Goal: Find specific page/section: Find specific page/section

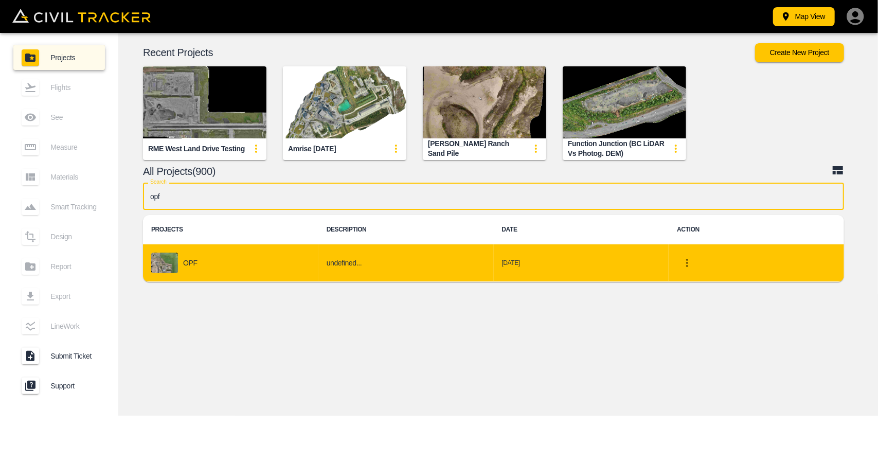
type input "opf"
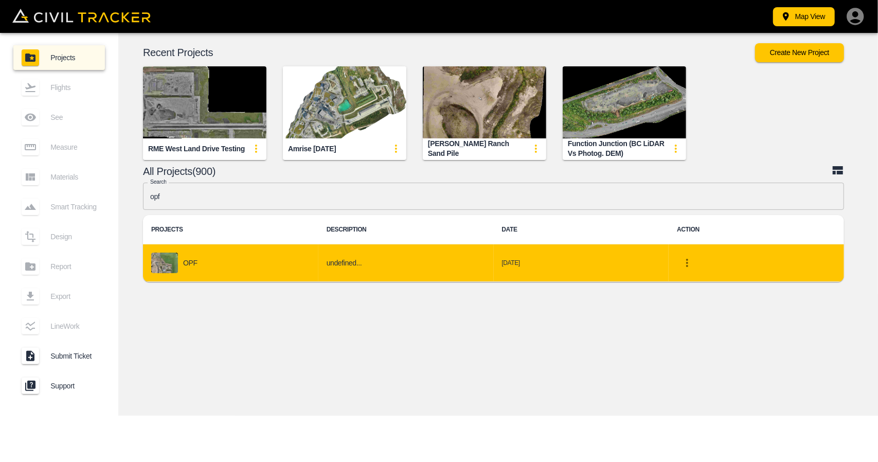
click at [223, 271] on div "OPF" at bounding box center [230, 262] width 159 height 21
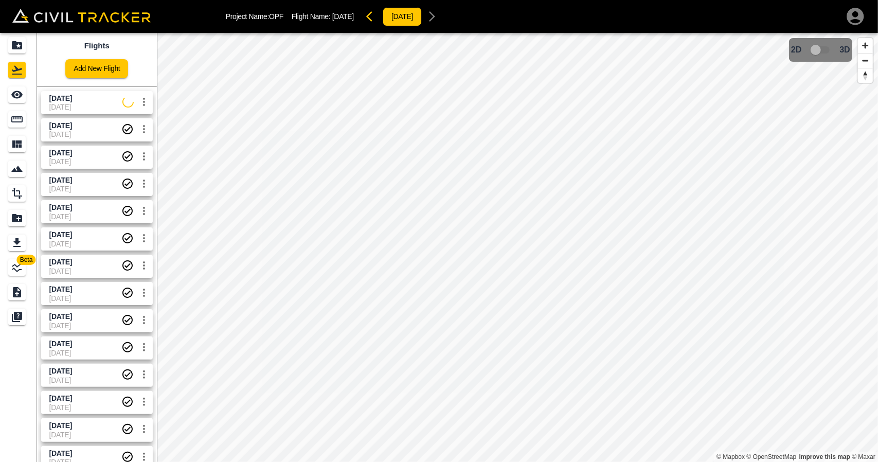
click at [71, 102] on span "9/18/2025" at bounding box center [85, 99] width 73 height 10
click at [28, 96] on div "See" at bounding box center [18, 94] width 21 height 16
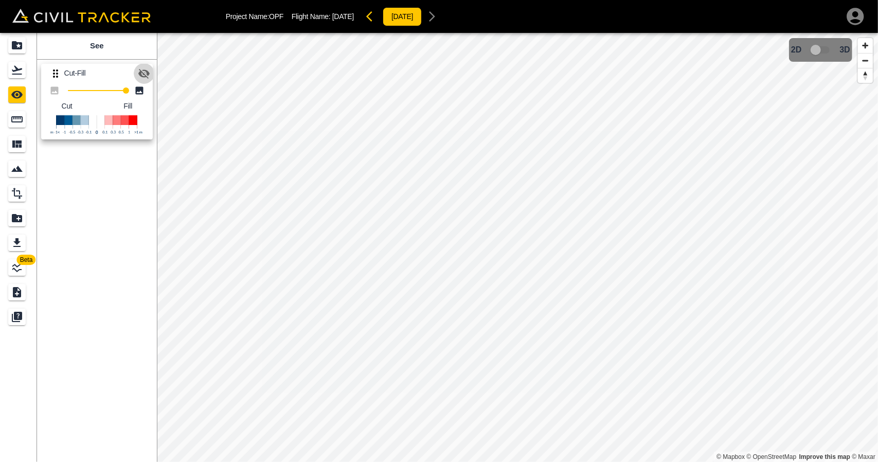
click at [144, 70] on icon "button" at bounding box center [144, 73] width 12 height 12
click at [15, 72] on icon "Flights" at bounding box center [17, 70] width 12 height 12
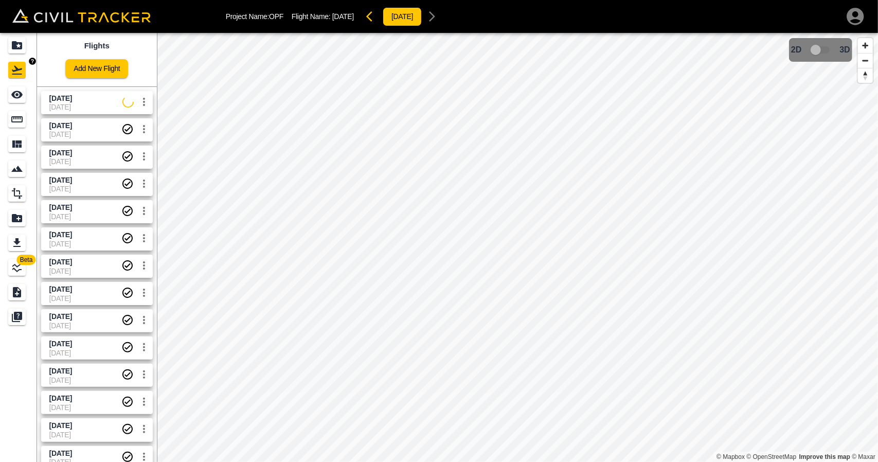
click at [10, 46] on div "Projects" at bounding box center [16, 45] width 17 height 16
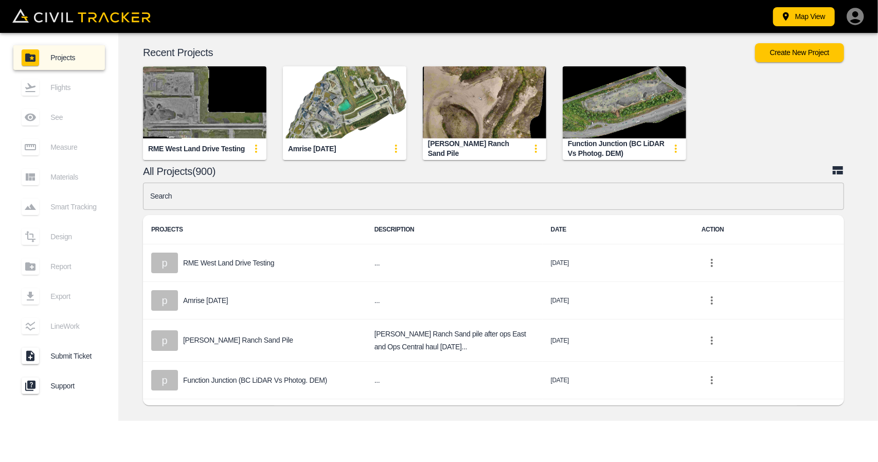
click at [349, 192] on input "text" at bounding box center [493, 196] width 701 height 27
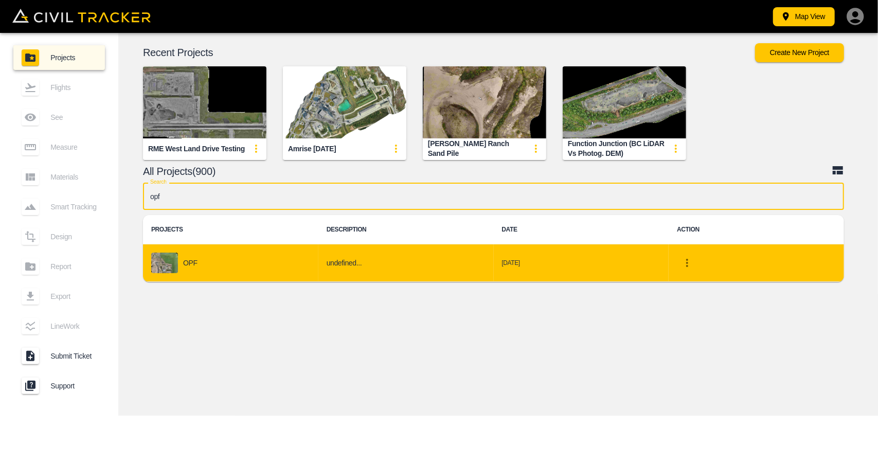
type input "opf"
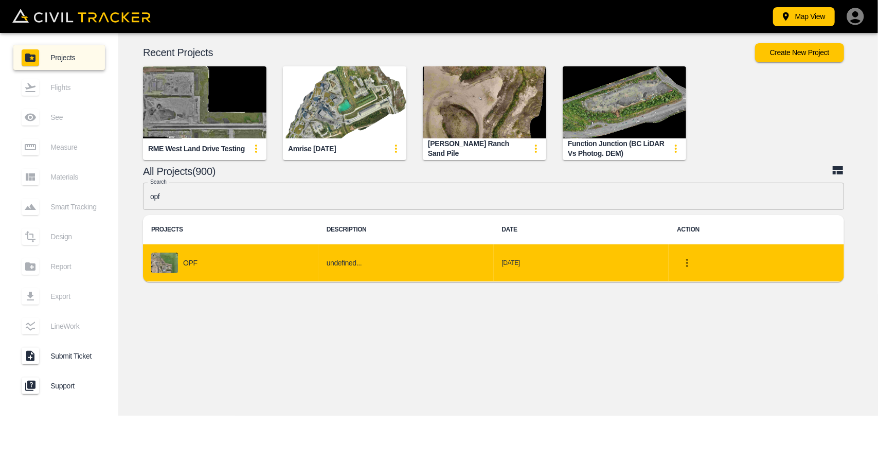
click at [267, 255] on div "OPF" at bounding box center [230, 262] width 159 height 21
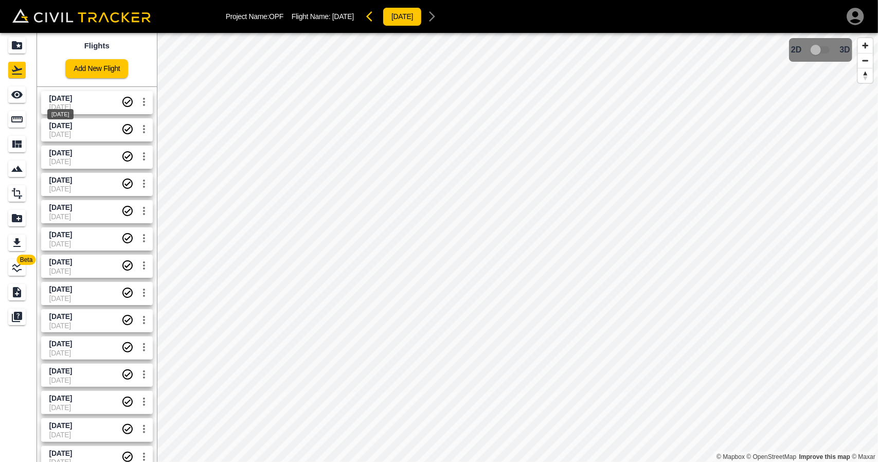
click at [64, 95] on span "9/18/2025" at bounding box center [60, 98] width 23 height 8
click at [29, 96] on link at bounding box center [18, 94] width 37 height 25
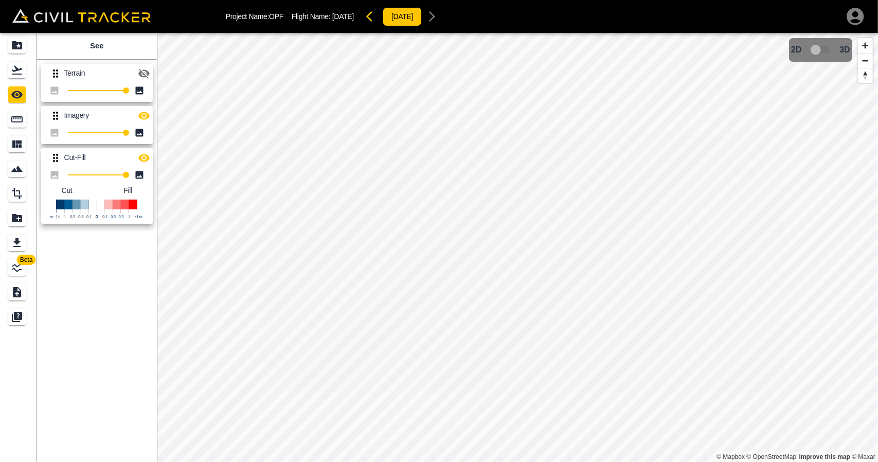
click at [139, 68] on icon "button" at bounding box center [144, 73] width 12 height 12
click at [142, 112] on icon "button" at bounding box center [143, 116] width 11 height 8
click at [143, 69] on icon "button" at bounding box center [143, 73] width 11 height 8
click at [143, 72] on icon "button" at bounding box center [143, 74] width 11 height 10
click at [21, 64] on icon "Flights" at bounding box center [17, 70] width 12 height 12
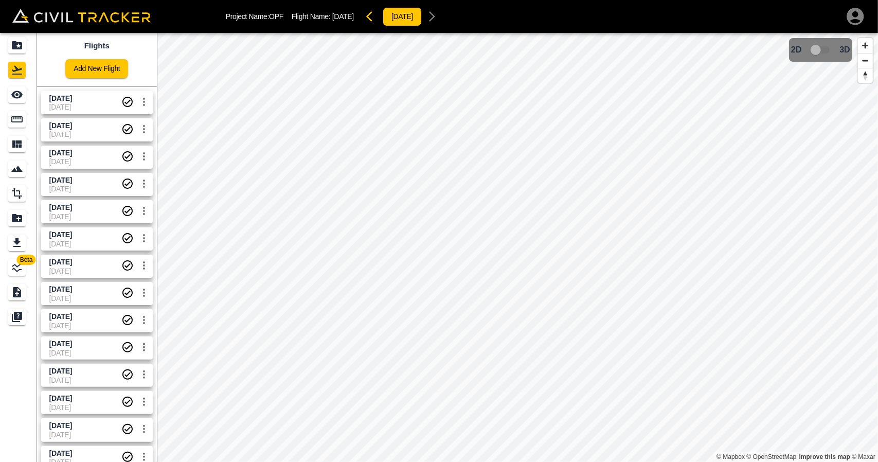
drag, startPoint x: 79, startPoint y: 98, endPoint x: 18, endPoint y: 96, distance: 61.2
click at [79, 98] on span "9/18/2025" at bounding box center [85, 99] width 72 height 10
click at [18, 96] on icon "See" at bounding box center [17, 94] width 12 height 12
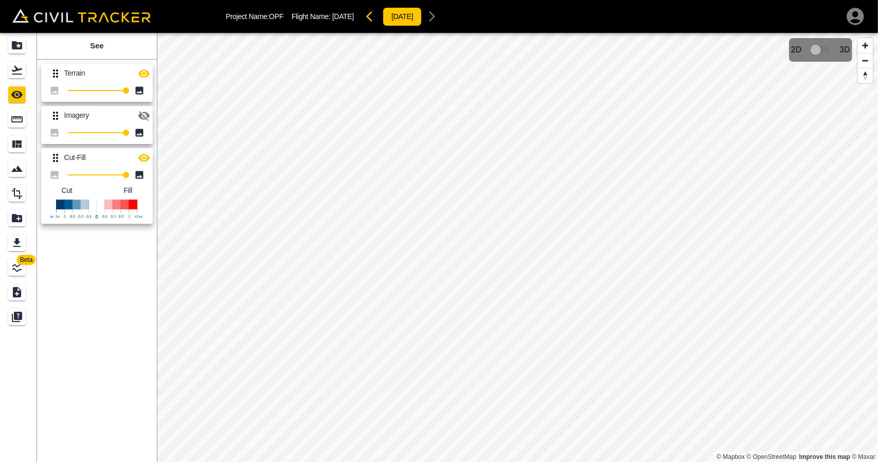
click at [379, 23] on button "button" at bounding box center [372, 16] width 21 height 21
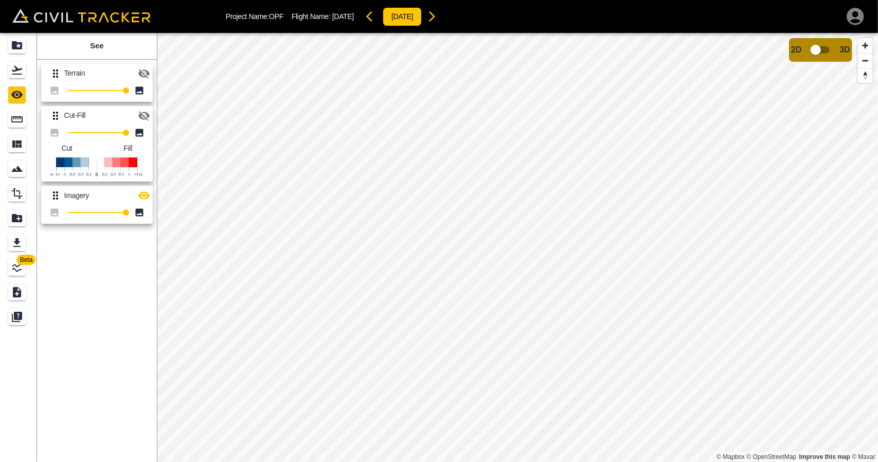
click at [143, 70] on icon "button" at bounding box center [144, 73] width 12 height 12
click at [145, 199] on icon "button" at bounding box center [144, 195] width 12 height 12
click at [438, 11] on icon "button" at bounding box center [432, 16] width 12 height 12
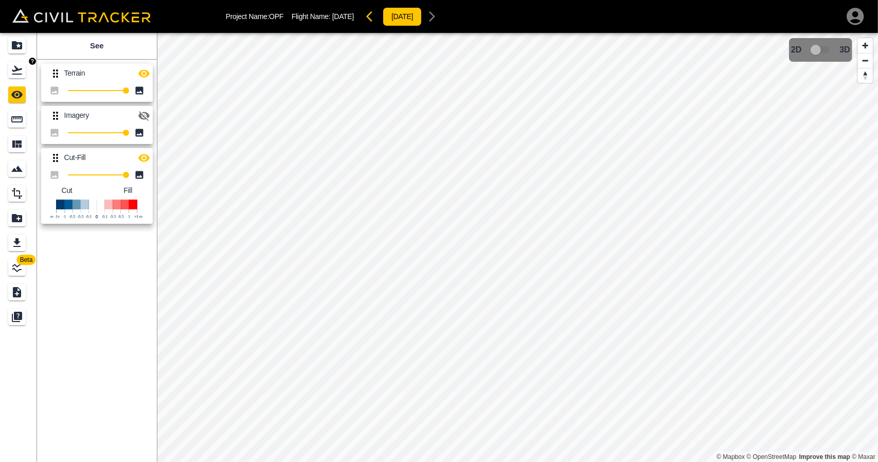
drag, startPoint x: 17, startPoint y: 67, endPoint x: 19, endPoint y: 43, distance: 24.2
click at [17, 66] on icon "Flights" at bounding box center [17, 70] width 12 height 12
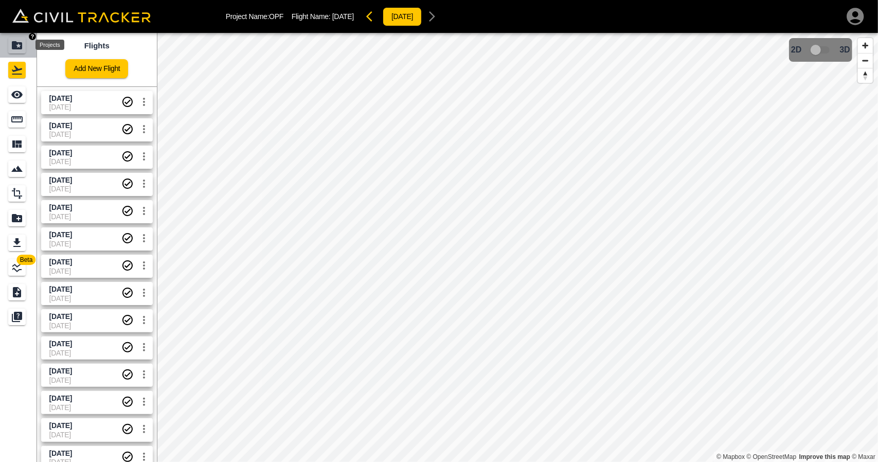
click at [19, 43] on icon "Projects" at bounding box center [17, 45] width 10 height 8
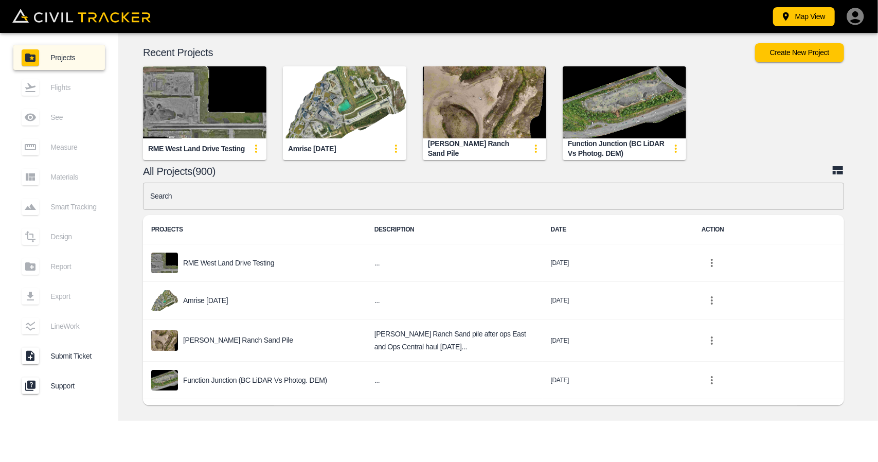
click at [393, 196] on input "text" at bounding box center [493, 196] width 701 height 27
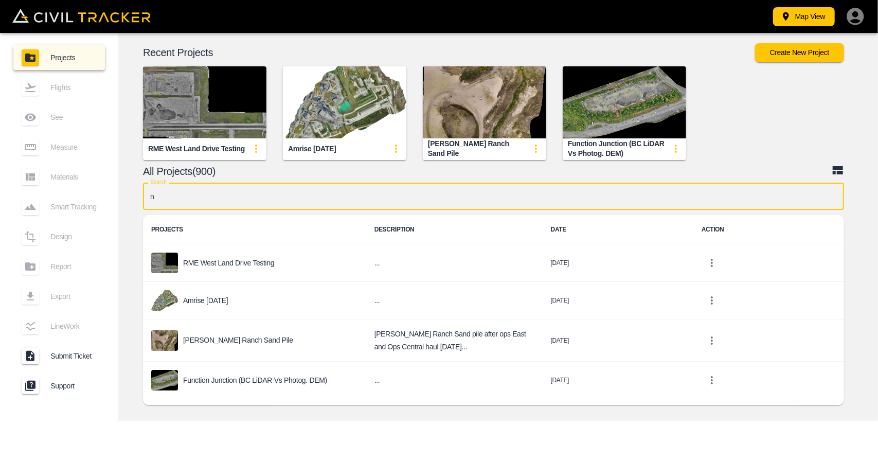
type input "nc"
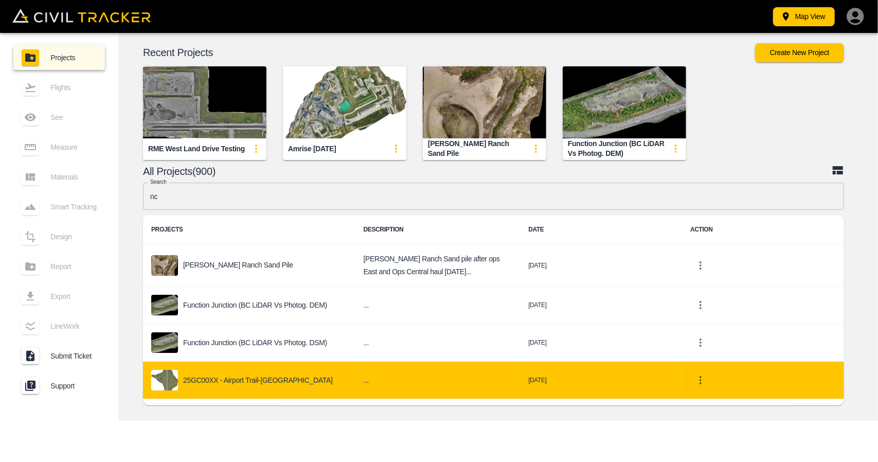
click at [242, 382] on p "25GC00XX - Airport Trail-[GEOGRAPHIC_DATA]" at bounding box center [258, 380] width 150 height 8
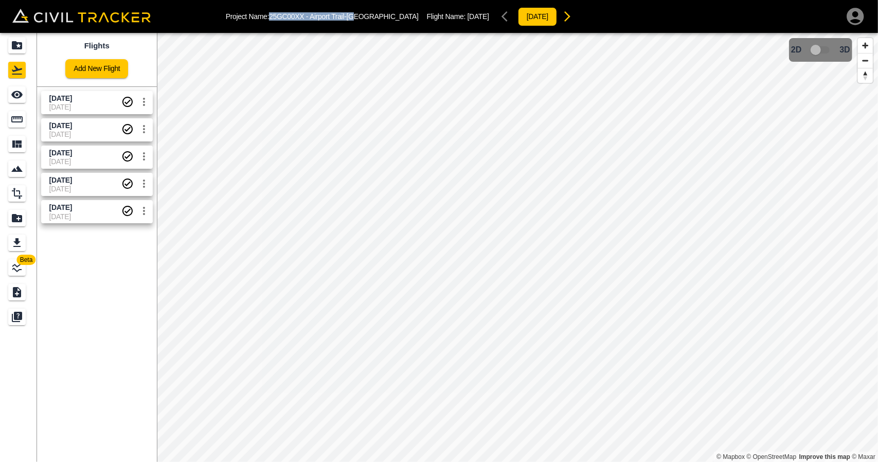
drag, startPoint x: 271, startPoint y: 20, endPoint x: 356, endPoint y: 15, distance: 84.9
click at [356, 15] on p "Project Name: 25GC00XX - Airport Trail-NC" at bounding box center [322, 16] width 193 height 8
copy p "25GC00XX - Airport Trail-[GEOGRAPHIC_DATA]"
click at [17, 51] on div "Projects" at bounding box center [16, 45] width 17 height 16
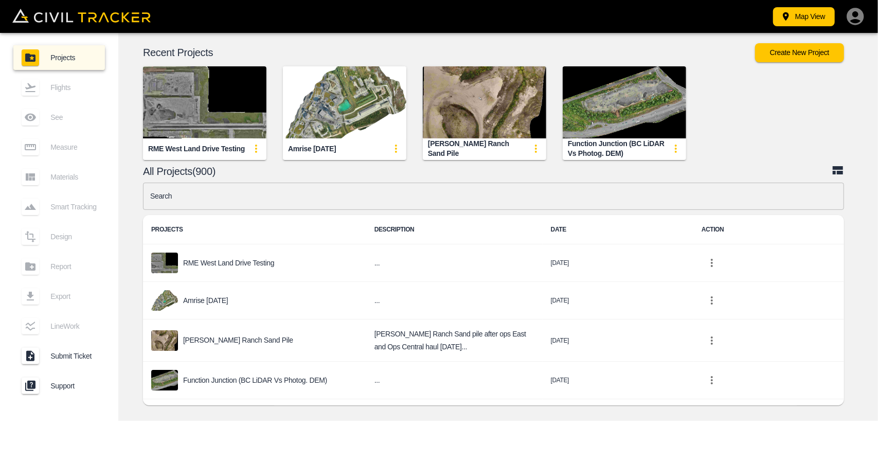
click at [353, 195] on input "text" at bounding box center [493, 196] width 701 height 27
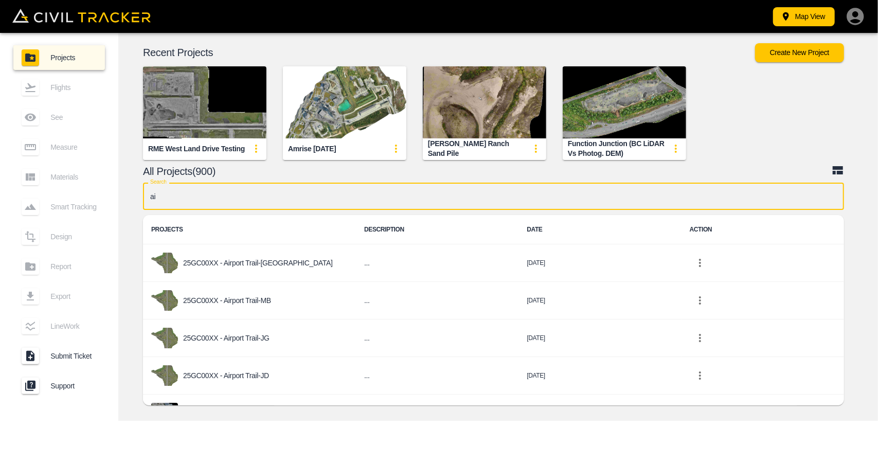
type input "air"
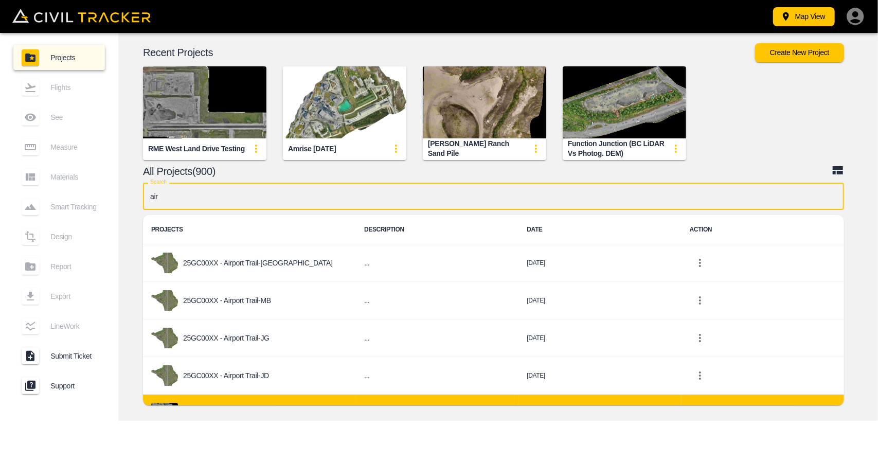
scroll to position [103, 0]
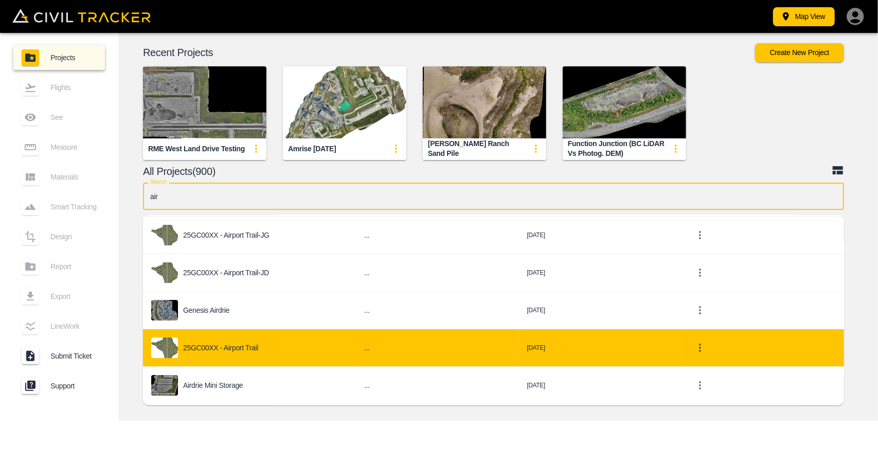
click at [253, 352] on div "25GC00XX - Airport Trail" at bounding box center [249, 347] width 196 height 21
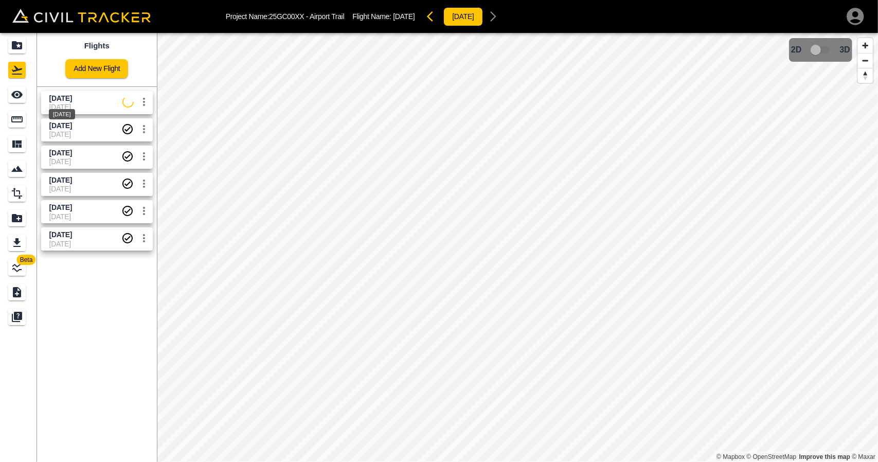
click at [73, 102] on div "[DATE]" at bounding box center [62, 111] width 28 height 19
click at [9, 92] on div "See" at bounding box center [16, 94] width 17 height 16
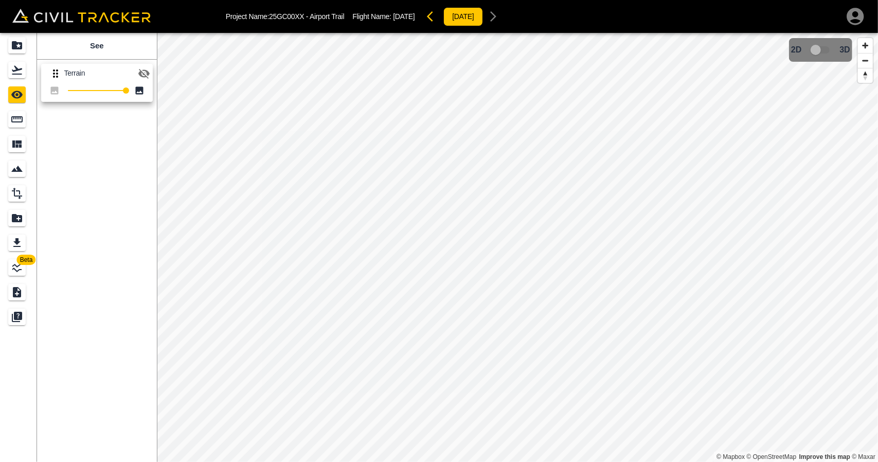
drag, startPoint x: 146, startPoint y: 71, endPoint x: 154, endPoint y: 72, distance: 8.3
click at [146, 71] on icon "button" at bounding box center [143, 74] width 11 height 10
click at [17, 70] on icon "Flights" at bounding box center [17, 70] width 10 height 9
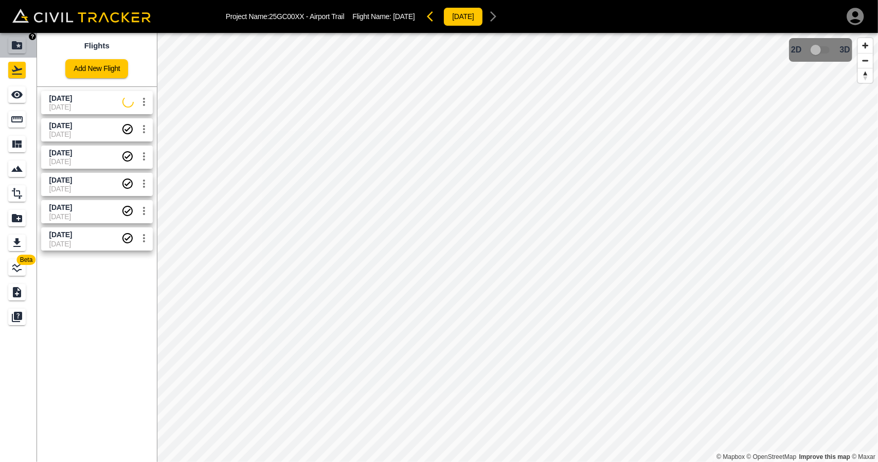
drag, startPoint x: 17, startPoint y: 54, endPoint x: 124, endPoint y: 6, distance: 117.4
click at [19, 54] on link at bounding box center [18, 45] width 37 height 25
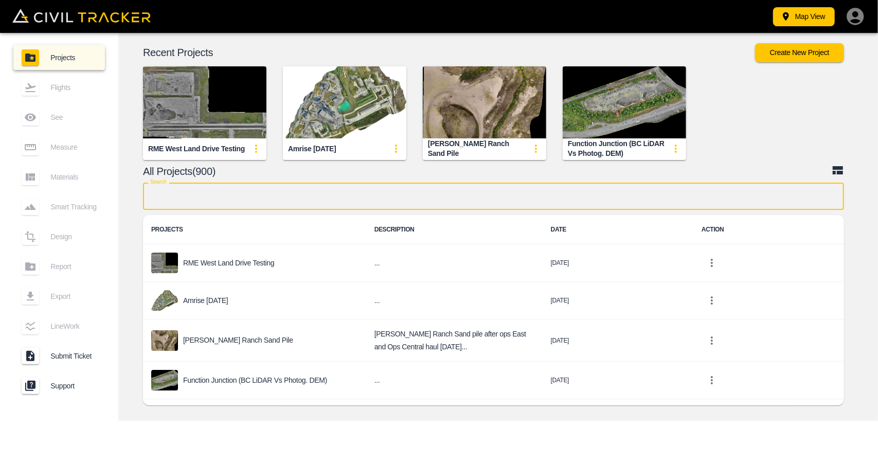
click at [249, 192] on input "text" at bounding box center [493, 196] width 701 height 27
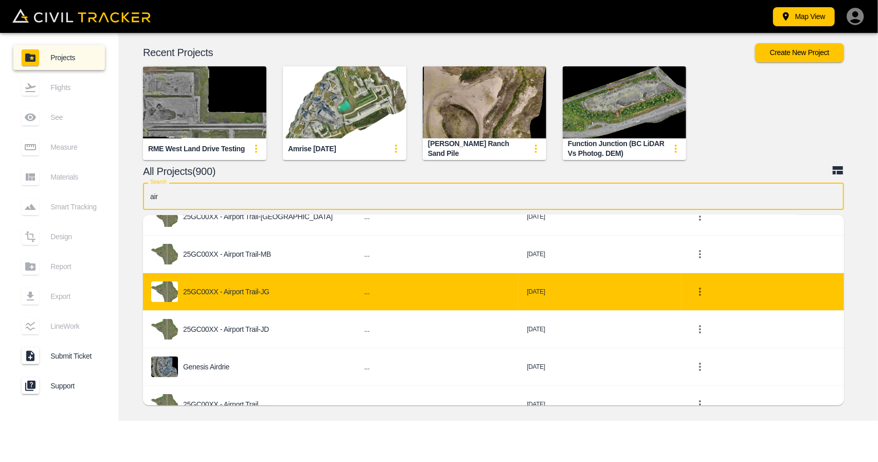
scroll to position [51, 0]
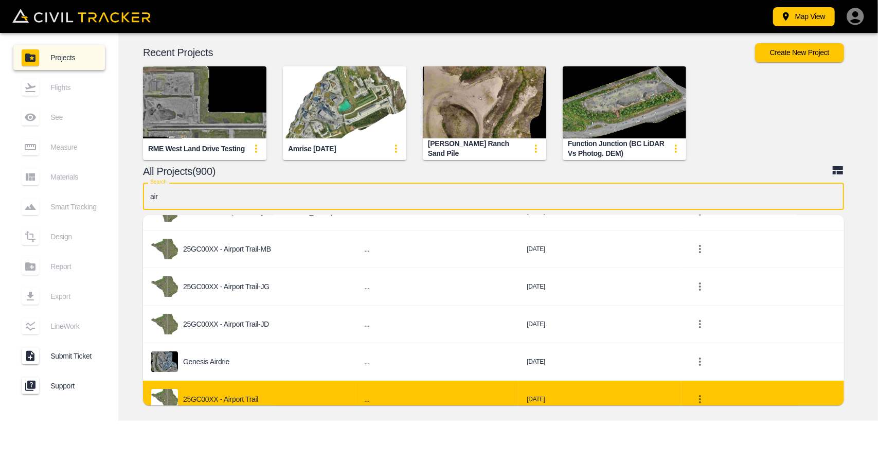
type input "air"
click at [299, 395] on div "25GC00XX - Airport Trail" at bounding box center [249, 399] width 196 height 21
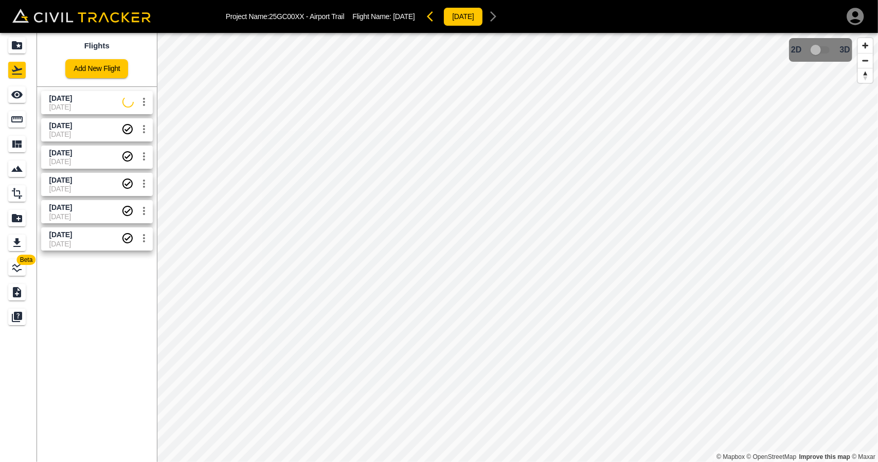
click at [58, 100] on span "[DATE]" at bounding box center [60, 98] width 23 height 8
click at [34, 97] on link at bounding box center [18, 94] width 37 height 25
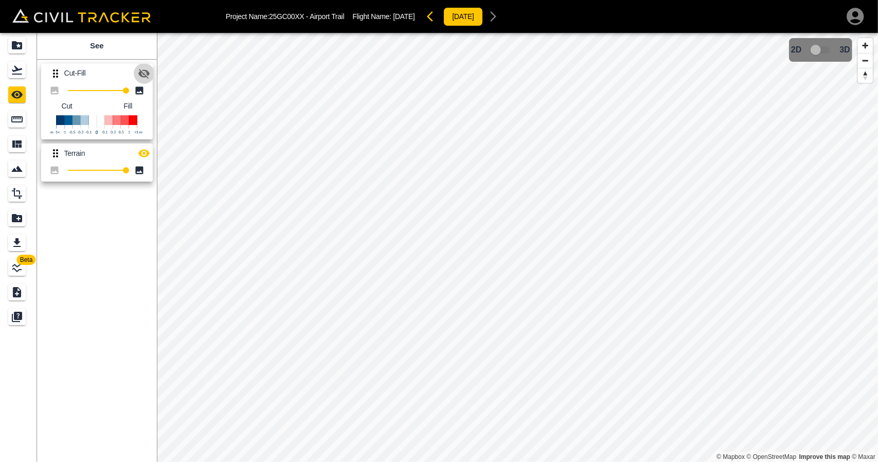
click at [143, 78] on icon "button" at bounding box center [144, 73] width 12 height 12
click at [139, 154] on icon "button" at bounding box center [143, 154] width 11 height 8
click at [26, 80] on link at bounding box center [18, 70] width 37 height 25
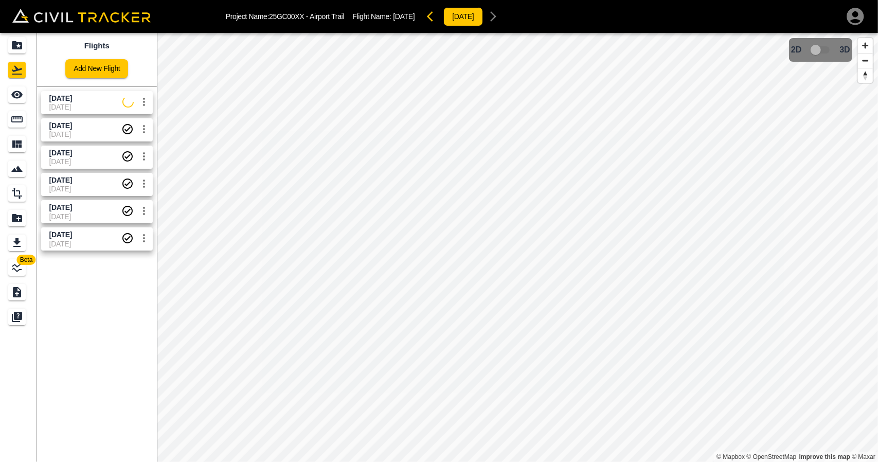
click at [60, 126] on span "[DATE]" at bounding box center [60, 125] width 23 height 8
click at [3, 89] on link at bounding box center [18, 94] width 37 height 25
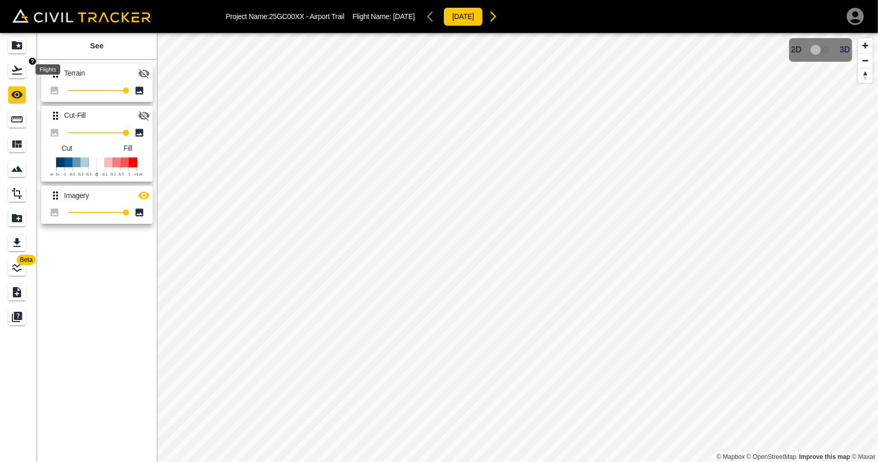
click at [18, 78] on div "Flights" at bounding box center [16, 70] width 17 height 16
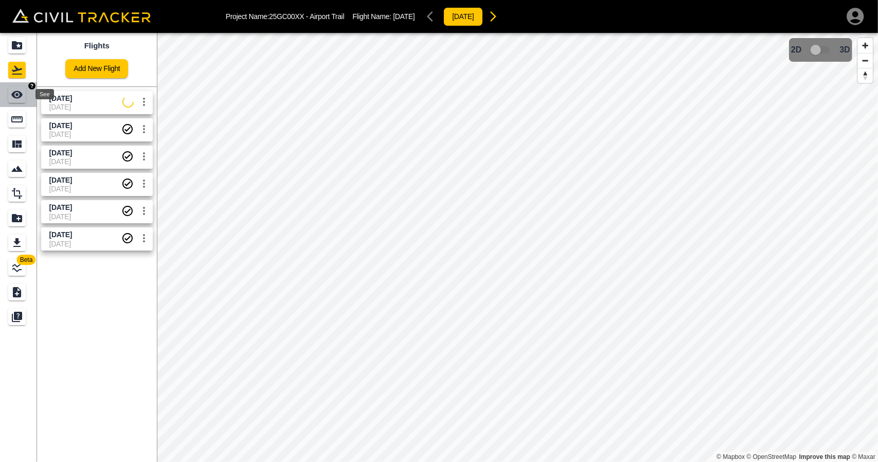
click at [16, 99] on icon "See" at bounding box center [17, 94] width 12 height 12
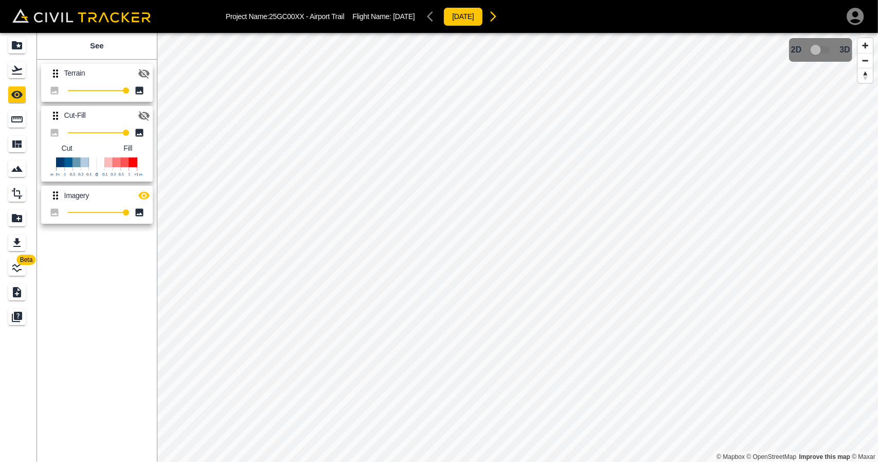
click at [142, 193] on icon "button" at bounding box center [143, 196] width 11 height 8
click at [142, 113] on icon "button" at bounding box center [144, 116] width 12 height 12
click at [141, 114] on icon "button" at bounding box center [143, 116] width 11 height 8
click at [141, 114] on icon "button" at bounding box center [143, 116] width 11 height 10
click at [141, 114] on icon "button" at bounding box center [143, 116] width 11 height 8
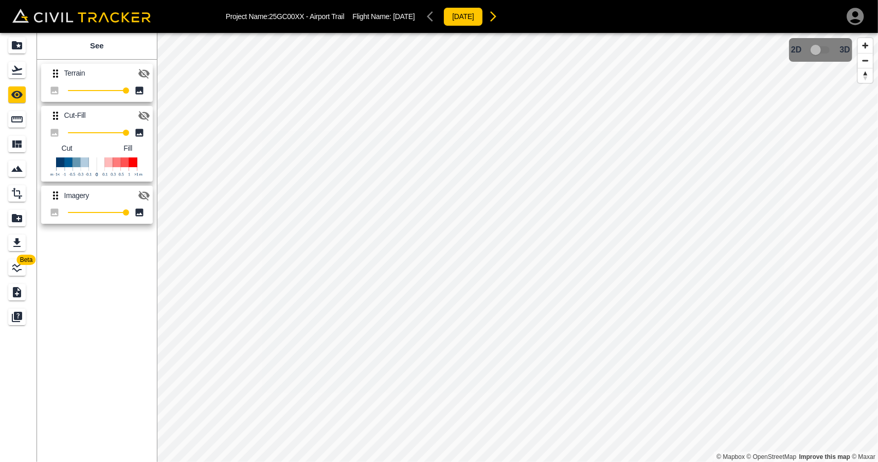
click at [141, 114] on icon "button" at bounding box center [143, 116] width 11 height 10
click at [141, 114] on icon "button" at bounding box center [143, 116] width 11 height 8
click at [141, 114] on icon "button" at bounding box center [143, 116] width 11 height 10
click at [141, 114] on icon "button" at bounding box center [143, 116] width 11 height 8
click at [141, 114] on icon "button" at bounding box center [143, 116] width 11 height 10
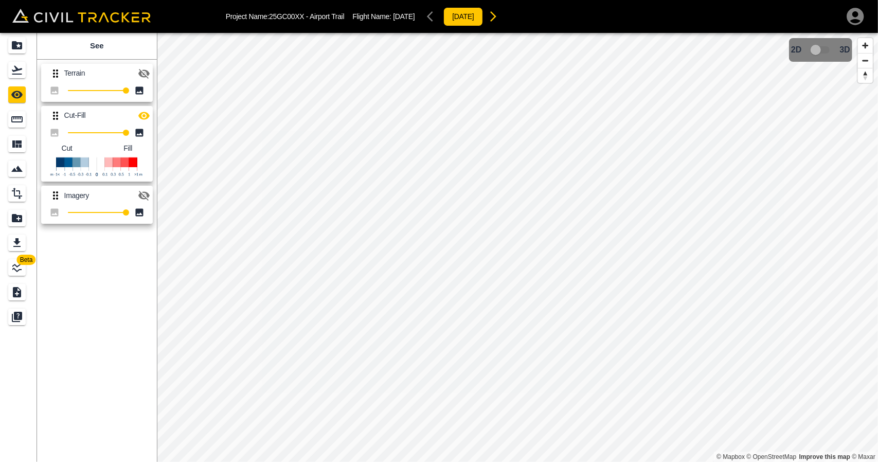
click at [141, 114] on icon "button" at bounding box center [143, 116] width 11 height 8
click at [141, 114] on icon "button" at bounding box center [143, 116] width 11 height 10
click at [17, 69] on icon "Flights" at bounding box center [17, 70] width 10 height 9
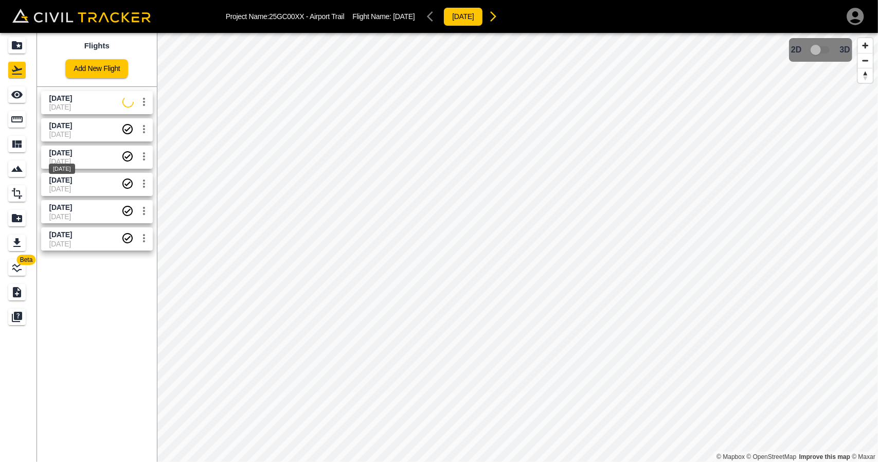
click at [61, 160] on div "[DATE]" at bounding box center [62, 165] width 28 height 19
click at [19, 98] on icon "See" at bounding box center [16, 95] width 11 height 8
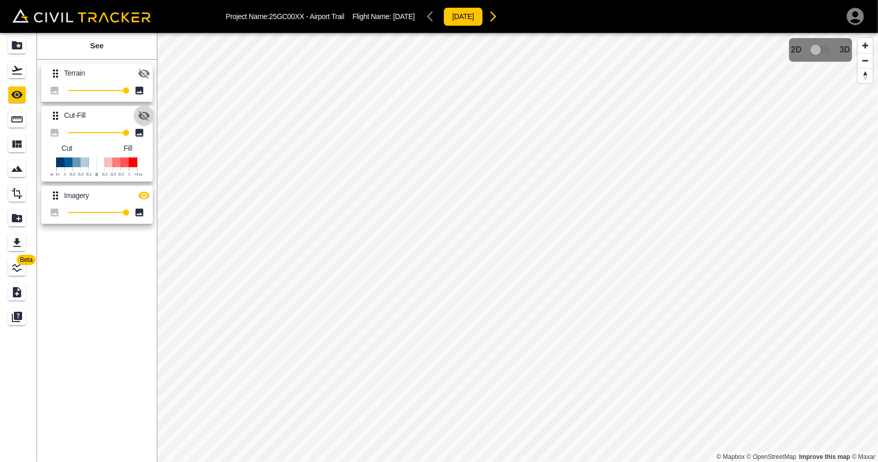
click at [145, 115] on icon "button" at bounding box center [143, 116] width 11 height 10
click at [142, 196] on icon "button" at bounding box center [144, 195] width 12 height 12
click at [14, 70] on icon "Flights" at bounding box center [17, 70] width 10 height 9
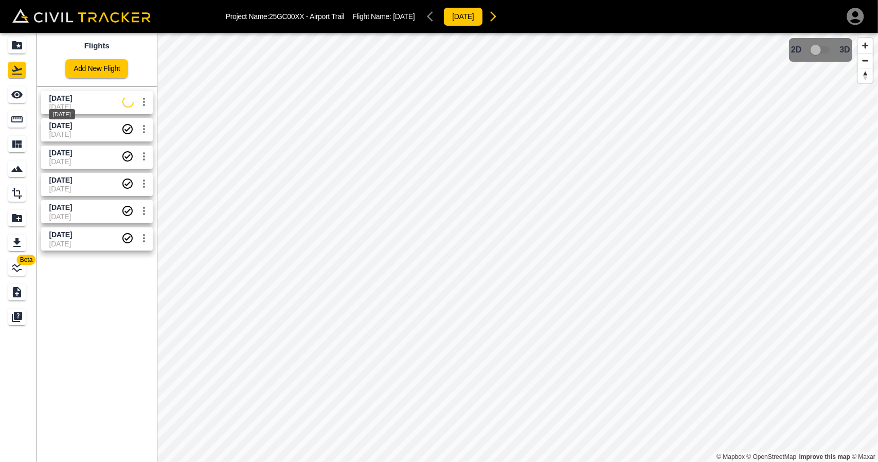
click at [72, 97] on span "[DATE]" at bounding box center [60, 98] width 23 height 8
click at [24, 98] on div "See" at bounding box center [16, 94] width 17 height 16
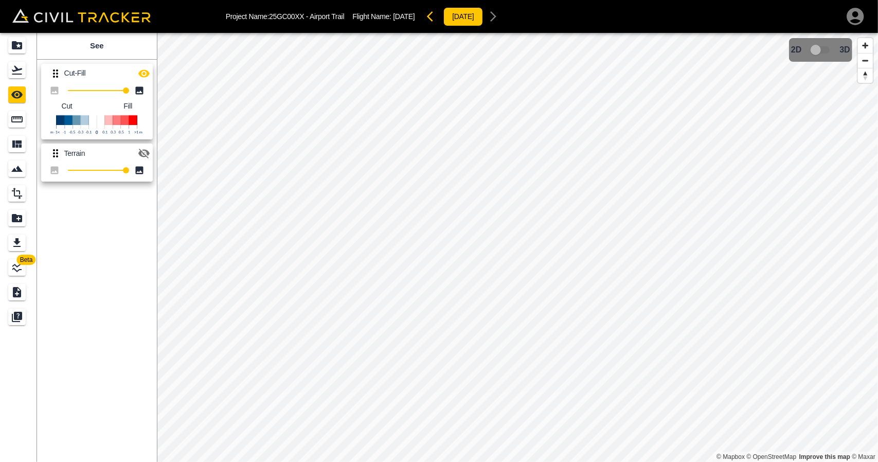
click at [145, 70] on icon "button" at bounding box center [144, 73] width 12 height 12
click at [145, 71] on icon "button" at bounding box center [144, 73] width 12 height 12
drag, startPoint x: 146, startPoint y: 142, endPoint x: 145, endPoint y: 103, distance: 39.6
click at [145, 142] on div "Terrain 100" at bounding box center [95, 160] width 116 height 42
click at [144, 69] on icon "button" at bounding box center [143, 73] width 11 height 8
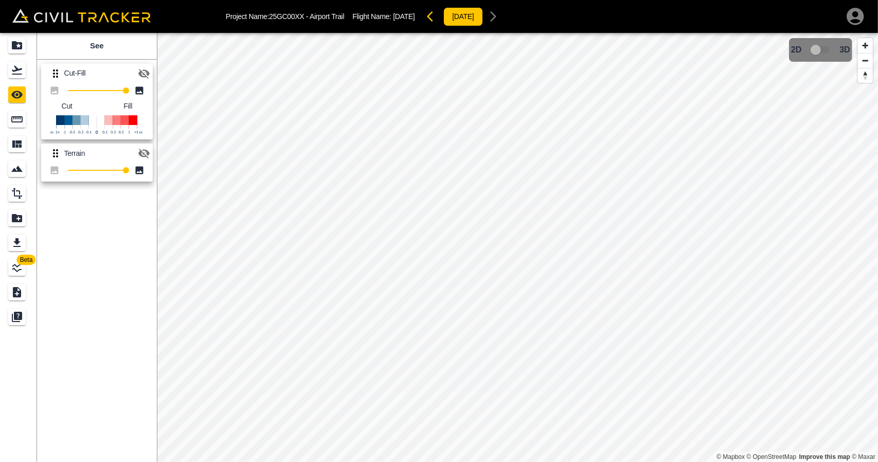
click at [142, 152] on icon "button" at bounding box center [143, 154] width 11 height 10
click at [140, 65] on button "button" at bounding box center [144, 73] width 21 height 21
click at [142, 148] on icon "button" at bounding box center [144, 153] width 12 height 12
click at [27, 74] on div "Flights" at bounding box center [18, 70] width 21 height 16
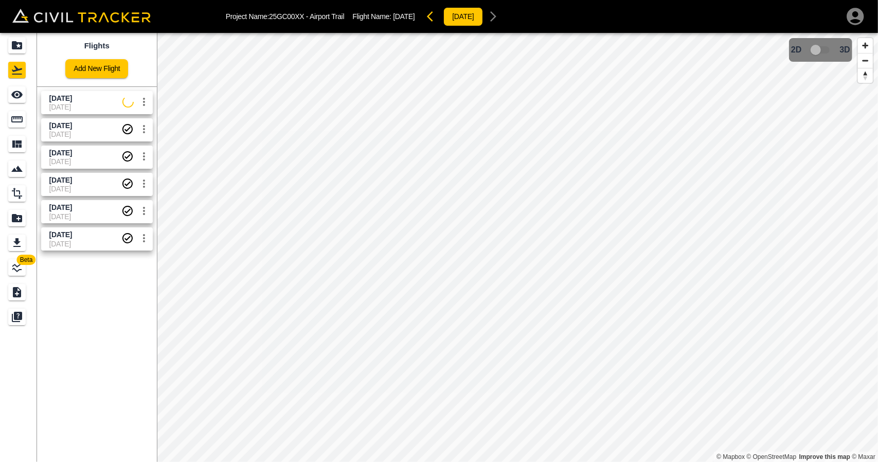
click at [78, 216] on span "[DATE]" at bounding box center [85, 216] width 72 height 8
click at [15, 99] on icon "See" at bounding box center [17, 94] width 12 height 12
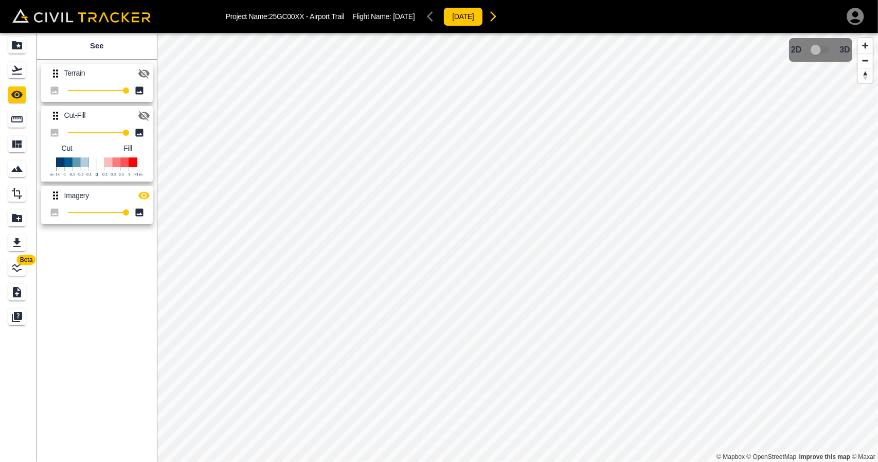
click at [148, 115] on icon "button" at bounding box center [143, 116] width 11 height 10
click at [142, 195] on icon "button" at bounding box center [144, 195] width 12 height 12
click at [16, 72] on icon "Flights" at bounding box center [17, 70] width 12 height 12
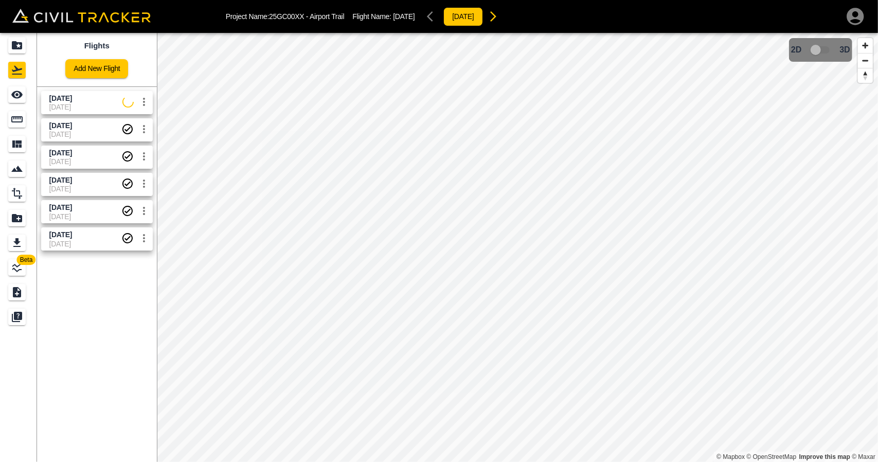
click at [90, 210] on span "[DATE]" at bounding box center [85, 208] width 72 height 10
click at [26, 101] on div "See" at bounding box center [18, 94] width 21 height 16
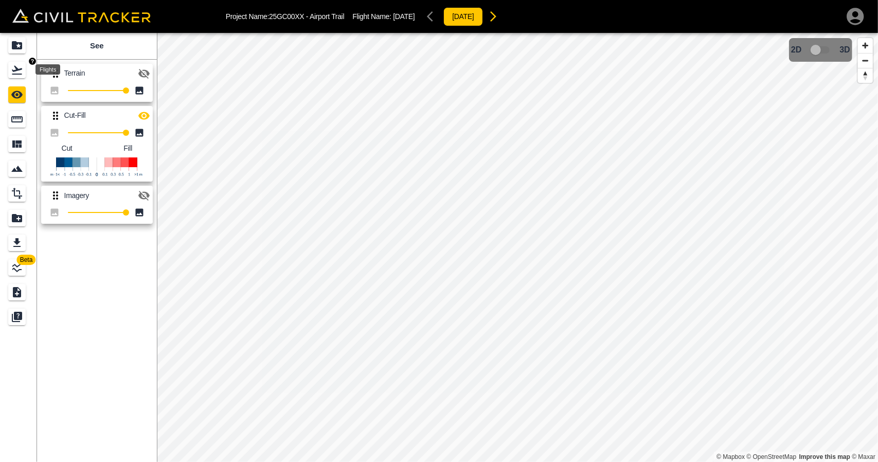
drag, startPoint x: 22, startPoint y: 75, endPoint x: 34, endPoint y: 91, distance: 20.6
click at [23, 76] on div "Flights" at bounding box center [16, 70] width 17 height 16
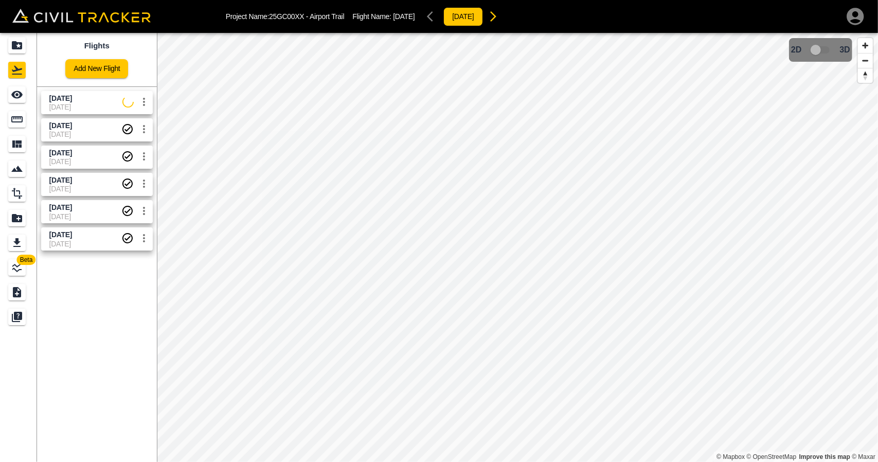
click at [72, 176] on span "[DATE]" at bounding box center [60, 180] width 23 height 8
click at [23, 98] on div "See" at bounding box center [16, 94] width 17 height 16
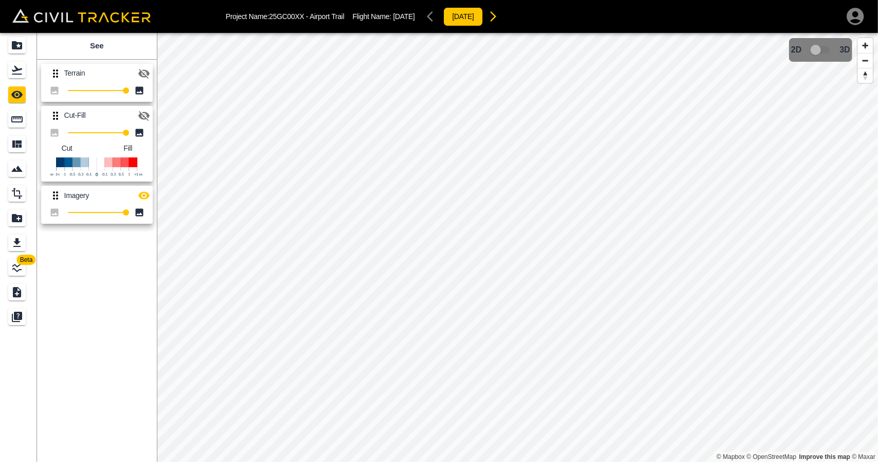
click at [150, 114] on button "button" at bounding box center [144, 115] width 21 height 21
click at [144, 197] on icon "button" at bounding box center [144, 195] width 12 height 12
click at [12, 67] on icon "Flights" at bounding box center [17, 70] width 12 height 12
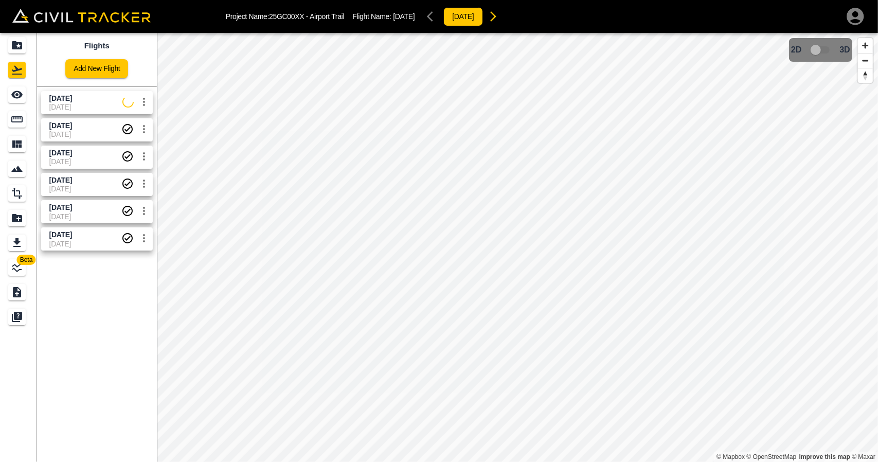
click at [70, 155] on span "[DATE]" at bounding box center [60, 153] width 23 height 8
click at [16, 90] on icon "See" at bounding box center [17, 94] width 12 height 12
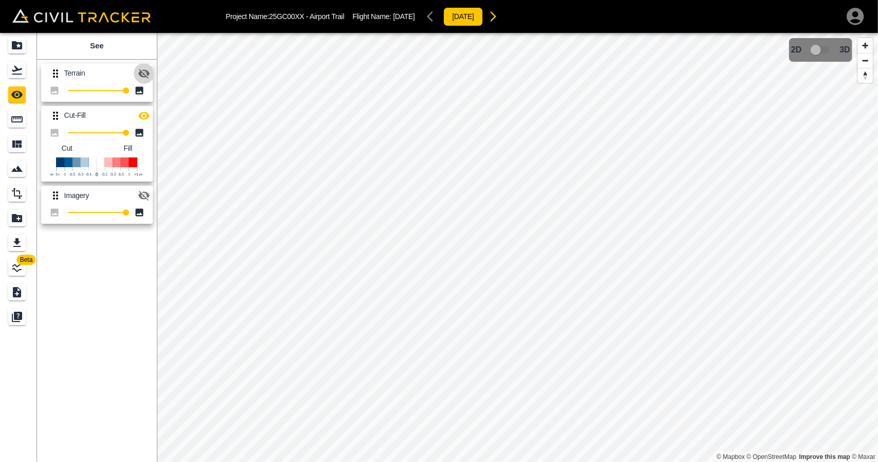
click at [144, 73] on icon "button" at bounding box center [143, 74] width 11 height 10
click at [144, 73] on icon "button" at bounding box center [143, 73] width 11 height 8
click at [144, 73] on icon "button" at bounding box center [143, 74] width 11 height 10
click at [144, 73] on icon "button" at bounding box center [143, 73] width 11 height 8
click at [19, 80] on link at bounding box center [18, 70] width 37 height 25
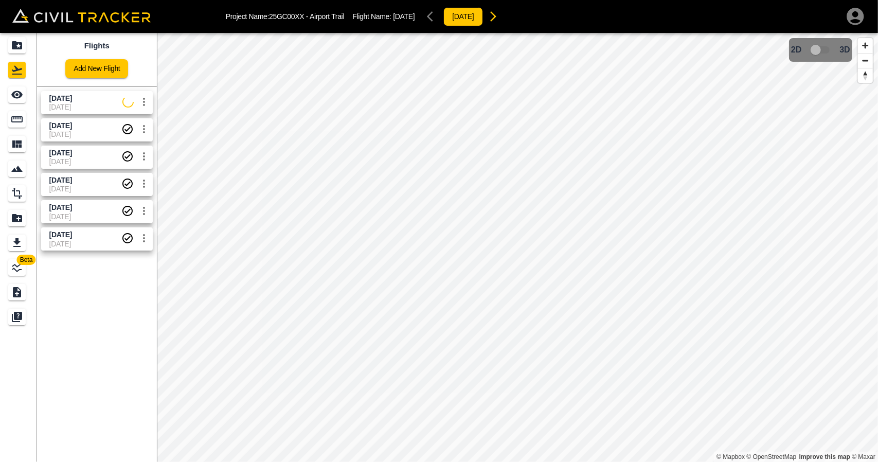
click at [80, 130] on span "[DATE]" at bounding box center [85, 134] width 72 height 8
click at [21, 98] on icon "See" at bounding box center [17, 94] width 12 height 12
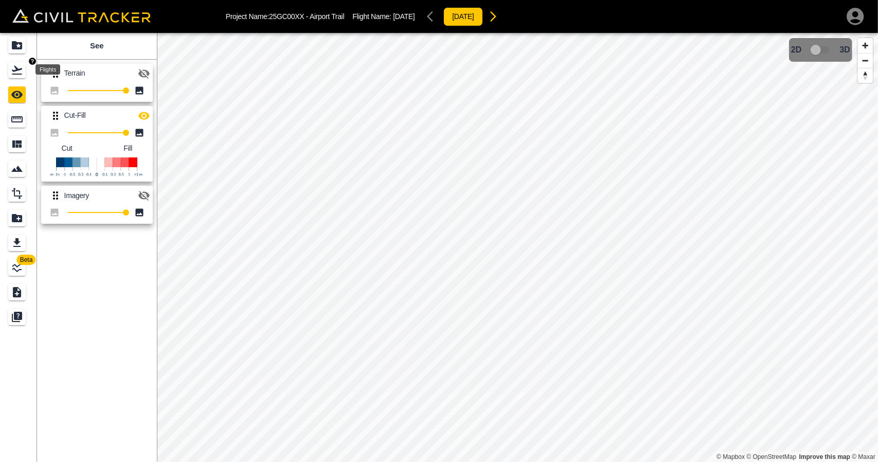
click at [21, 69] on icon "Flights" at bounding box center [17, 70] width 10 height 9
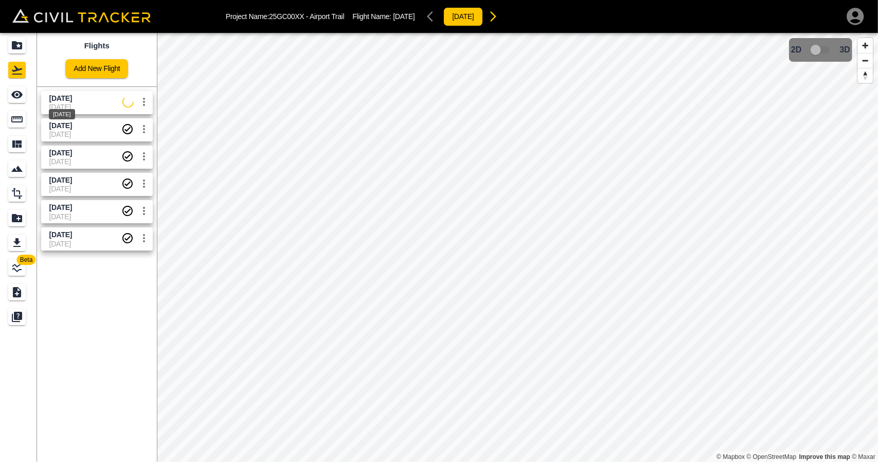
click at [72, 100] on span "[DATE]" at bounding box center [60, 98] width 23 height 8
click at [22, 98] on icon "See" at bounding box center [17, 94] width 12 height 12
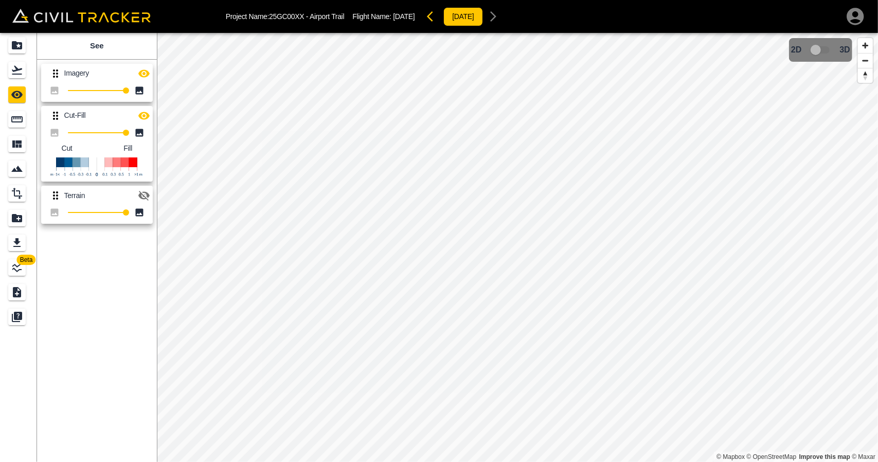
click at [142, 74] on icon "button" at bounding box center [144, 73] width 12 height 12
click at [147, 113] on icon "button" at bounding box center [143, 116] width 11 height 8
click at [143, 115] on icon "button" at bounding box center [143, 116] width 11 height 10
click at [13, 48] on icon "Projects" at bounding box center [17, 45] width 10 height 8
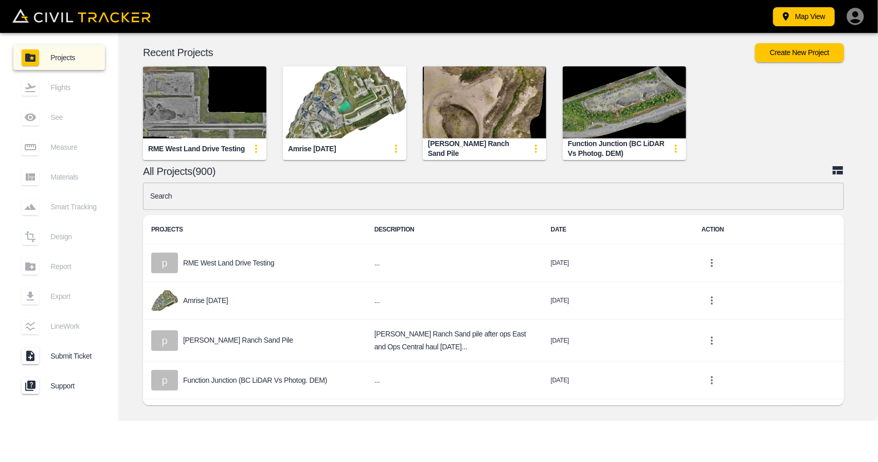
click at [177, 121] on img "button" at bounding box center [204, 102] width 123 height 72
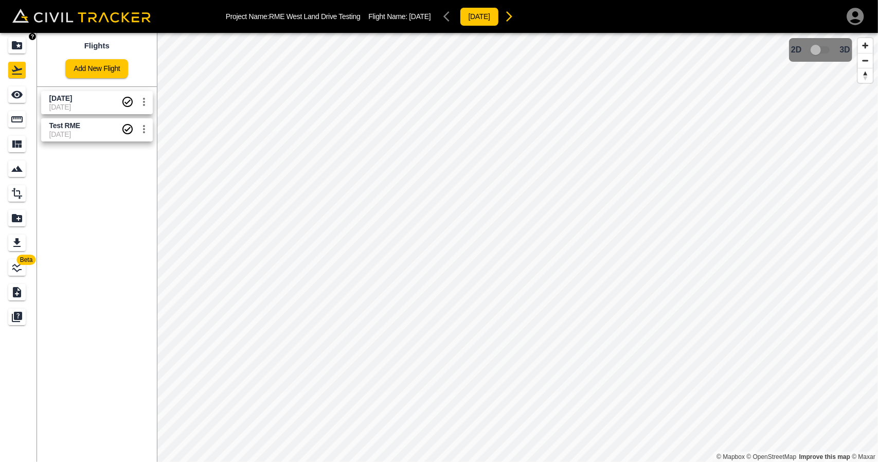
click at [11, 50] on icon "Projects" at bounding box center [17, 45] width 12 height 12
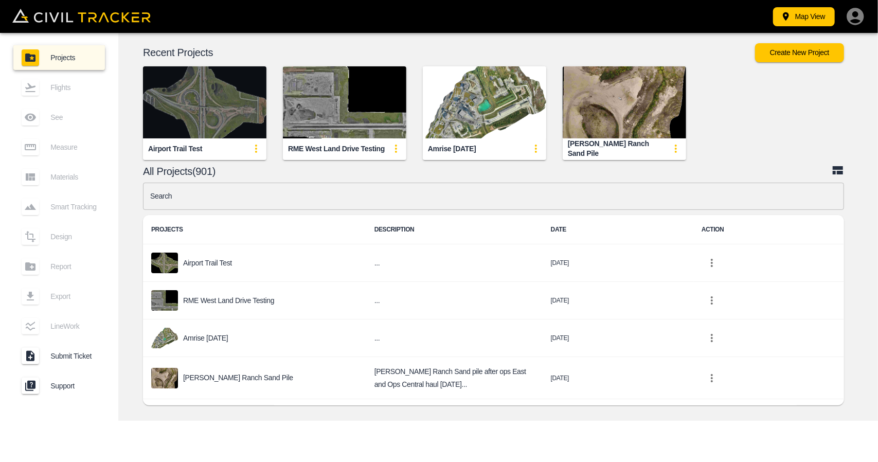
click at [219, 93] on img "button" at bounding box center [204, 102] width 123 height 72
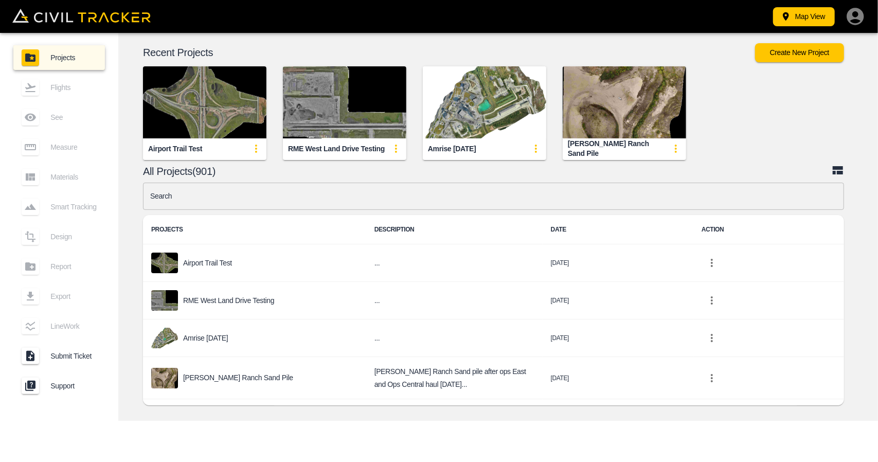
click at [231, 118] on img "button" at bounding box center [204, 102] width 123 height 72
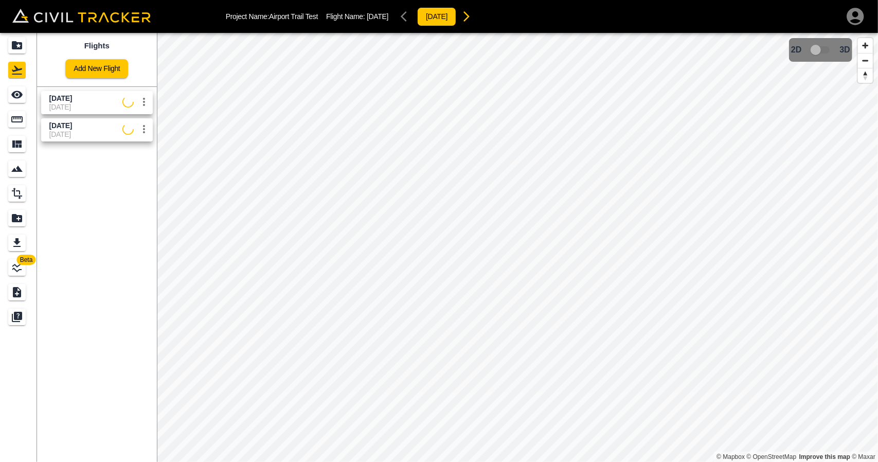
click at [37, 104] on div "[DATE] [DATE]" at bounding box center [95, 100] width 116 height 27
click at [80, 99] on span "[DATE]" at bounding box center [85, 99] width 73 height 10
click at [0, 99] on link at bounding box center [18, 94] width 37 height 25
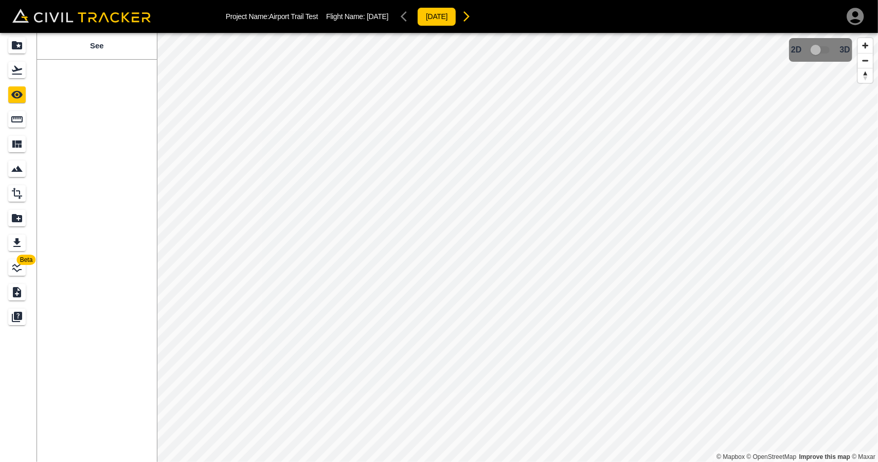
click at [15, 44] on icon "Projects" at bounding box center [17, 45] width 10 height 8
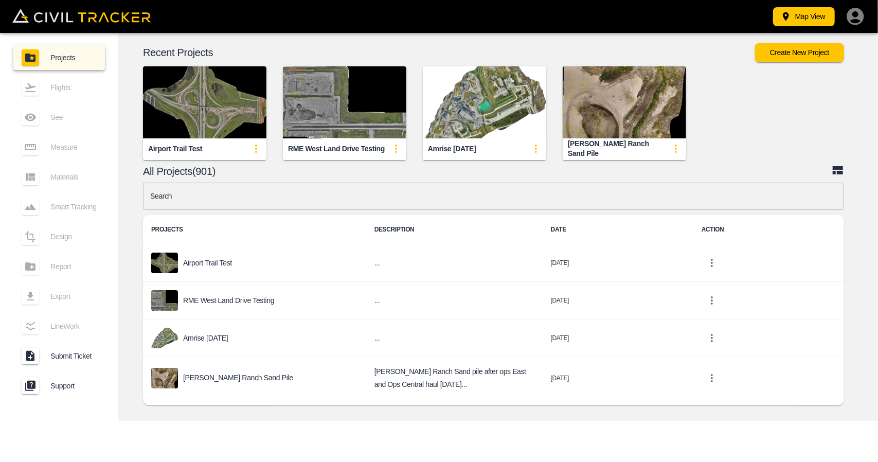
click at [208, 99] on img "button" at bounding box center [204, 102] width 123 height 72
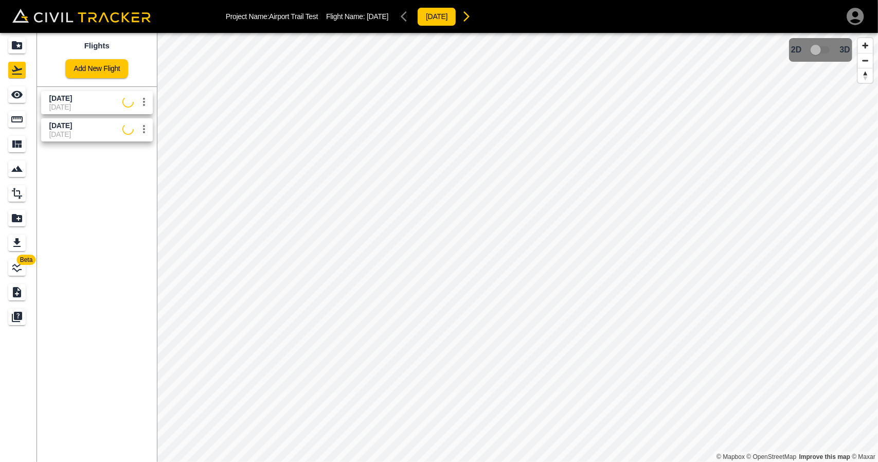
drag, startPoint x: 80, startPoint y: 100, endPoint x: 20, endPoint y: 98, distance: 60.2
click at [79, 100] on span "[DATE]" at bounding box center [85, 99] width 73 height 10
click at [20, 98] on icon "See" at bounding box center [17, 94] width 12 height 12
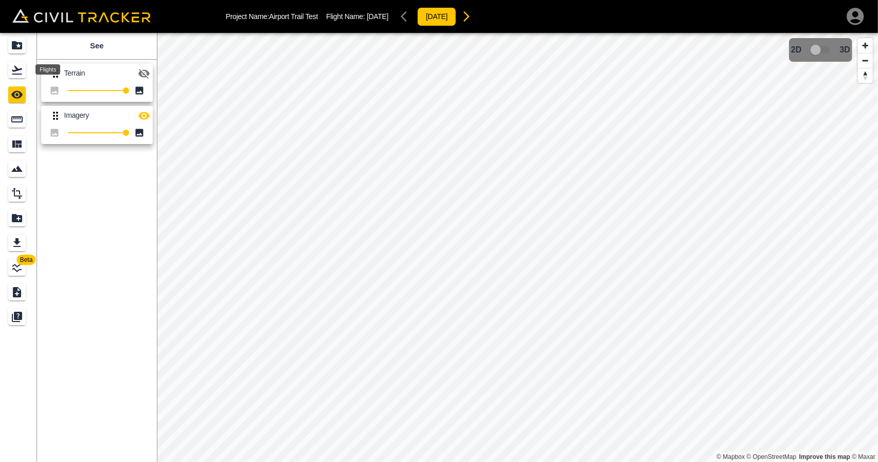
click at [15, 68] on icon "Flights" at bounding box center [17, 70] width 12 height 12
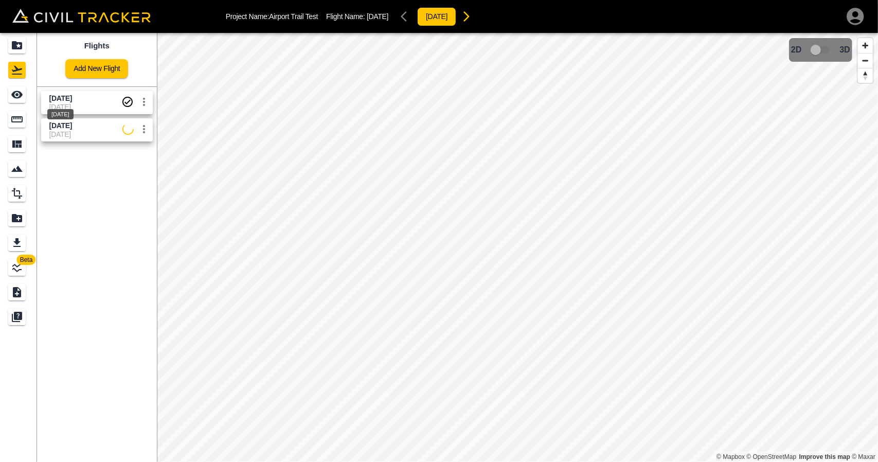
drag, startPoint x: 67, startPoint y: 97, endPoint x: 35, endPoint y: 97, distance: 31.4
click at [67, 97] on span "[DATE]" at bounding box center [60, 98] width 23 height 8
click at [35, 97] on link at bounding box center [18, 94] width 37 height 25
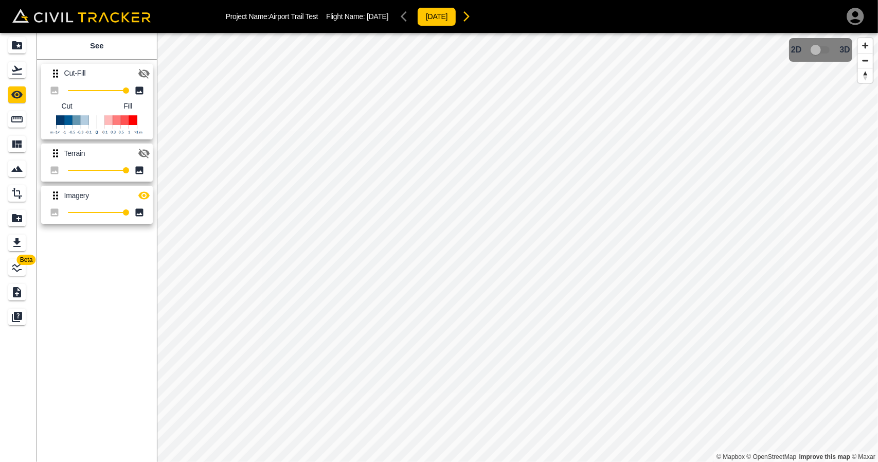
click at [148, 76] on icon "button" at bounding box center [144, 73] width 12 height 12
click at [143, 193] on icon "button" at bounding box center [144, 195] width 12 height 12
click at [20, 68] on icon "Flights" at bounding box center [17, 70] width 10 height 9
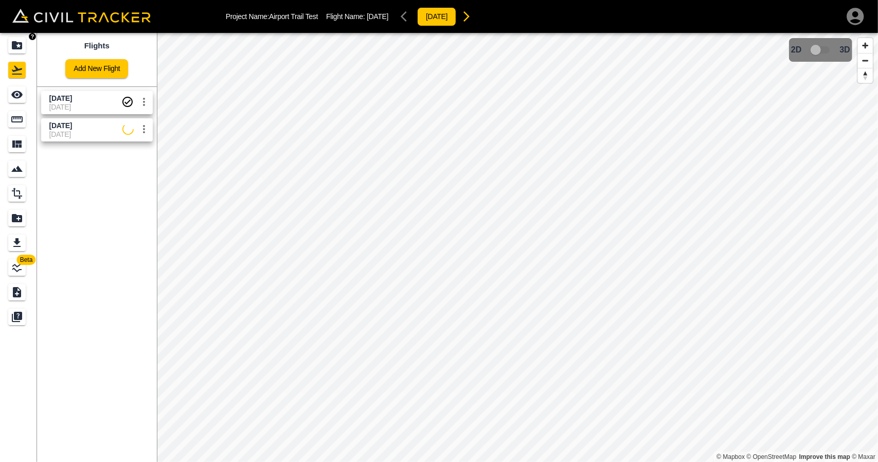
click at [13, 35] on link at bounding box center [18, 45] width 37 height 25
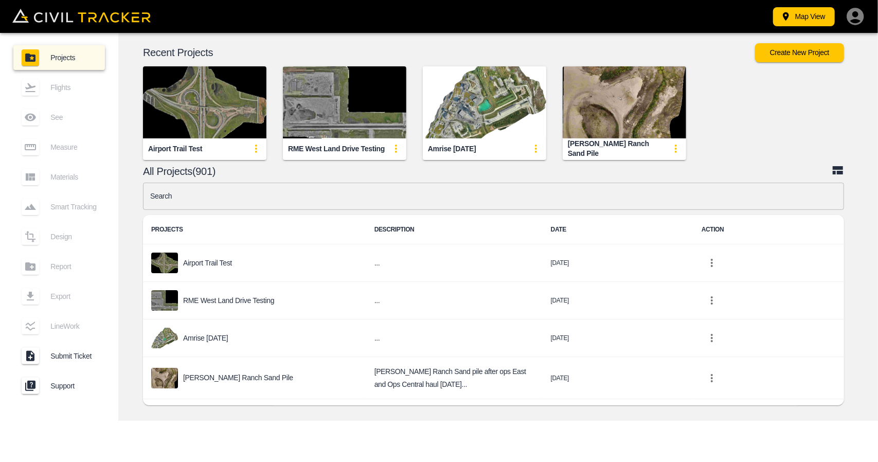
click at [339, 198] on input "text" at bounding box center [493, 196] width 701 height 27
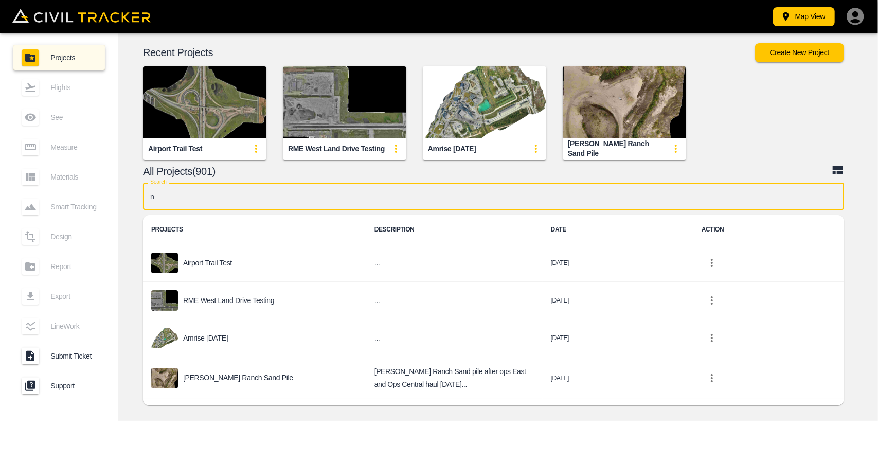
type input "nc"
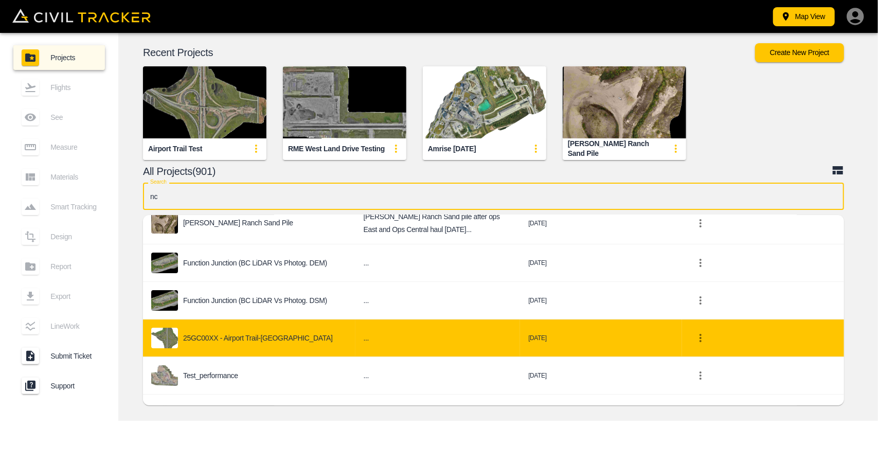
scroll to position [51, 0]
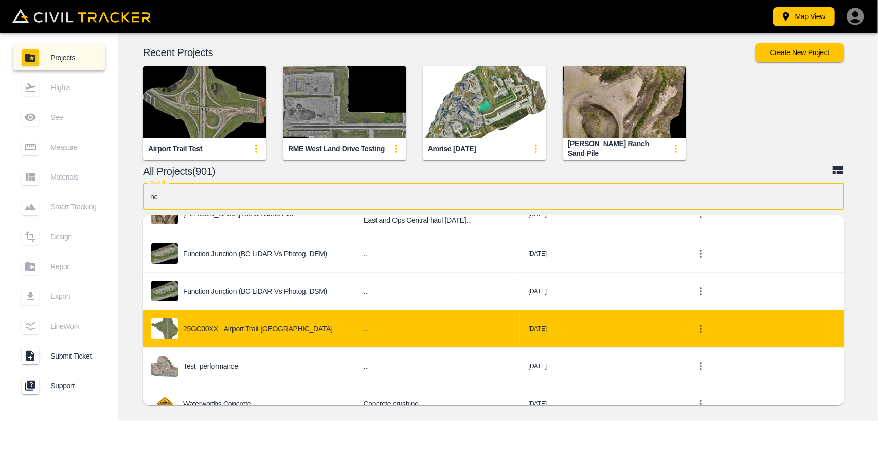
click at [274, 326] on div "25GC00XX - Airport Trail-[GEOGRAPHIC_DATA]" at bounding box center [249, 328] width 196 height 21
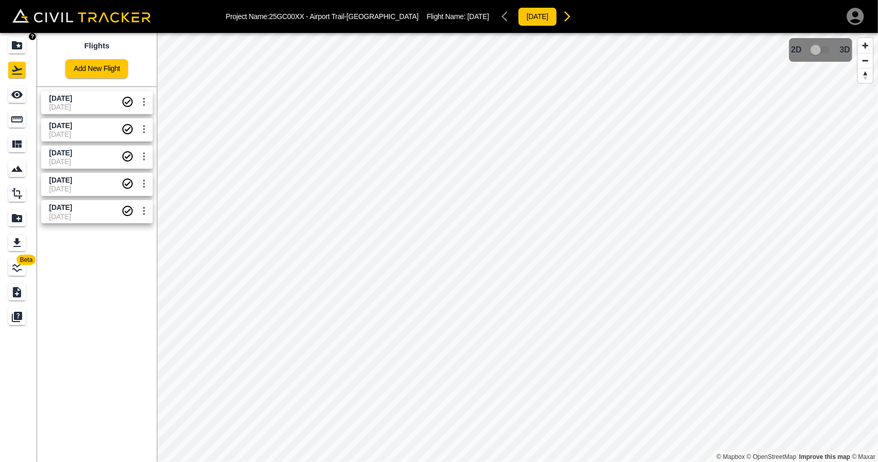
click at [19, 48] on icon "Projects" at bounding box center [17, 45] width 10 height 8
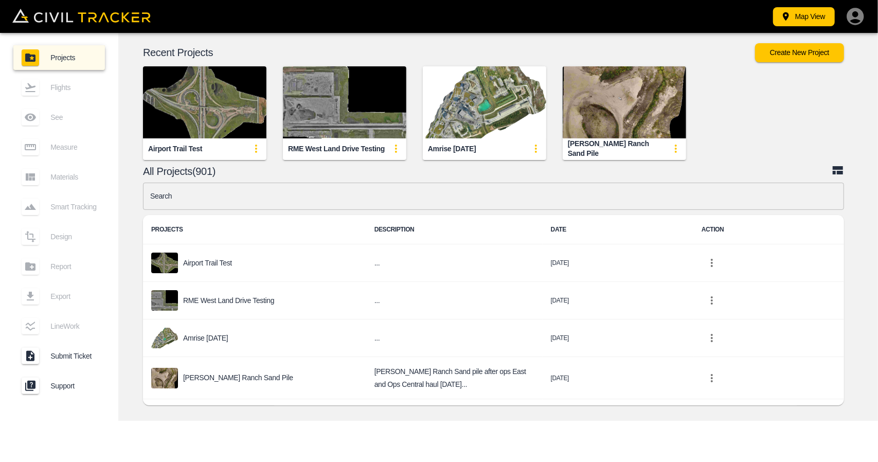
click at [233, 205] on input "text" at bounding box center [493, 196] width 701 height 27
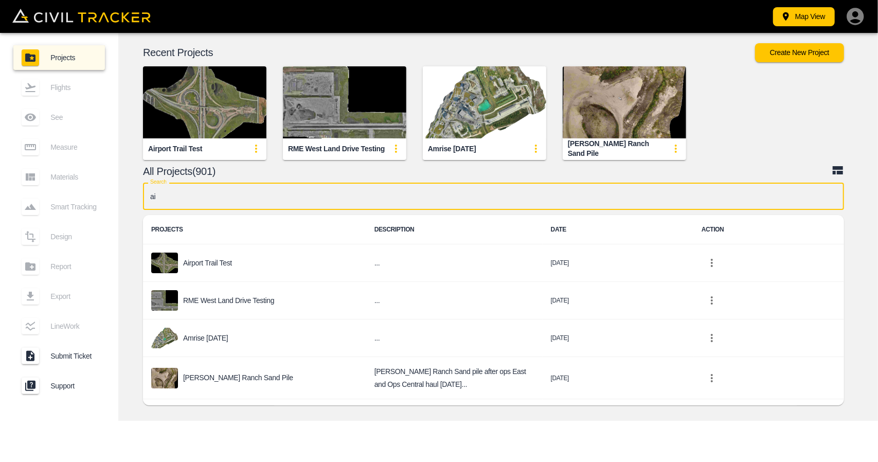
type input "air"
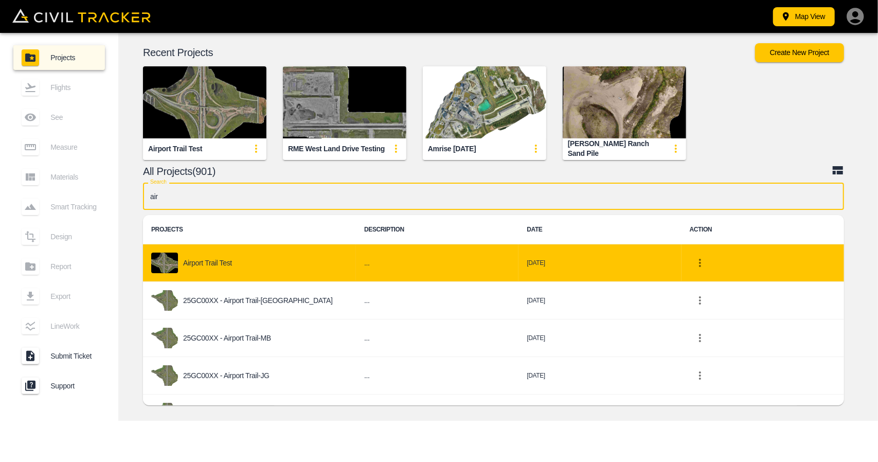
click at [262, 262] on div "Airport Trail Test" at bounding box center [249, 262] width 196 height 21
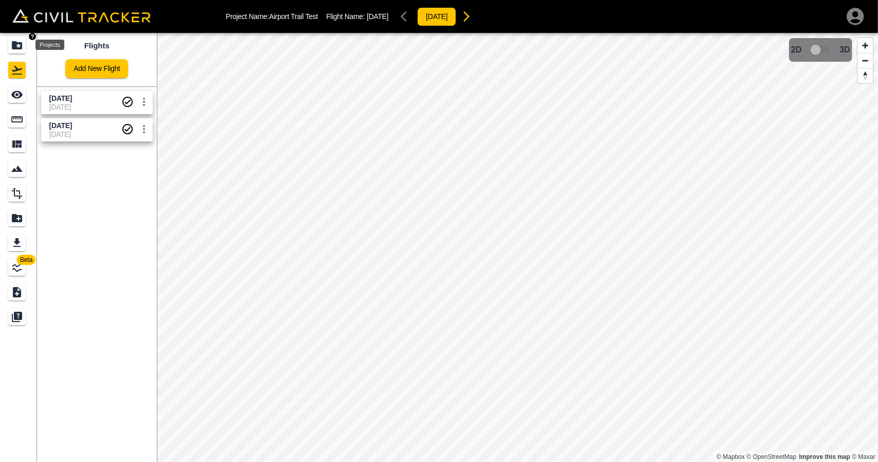
click at [25, 48] on div "Projects" at bounding box center [16, 45] width 17 height 16
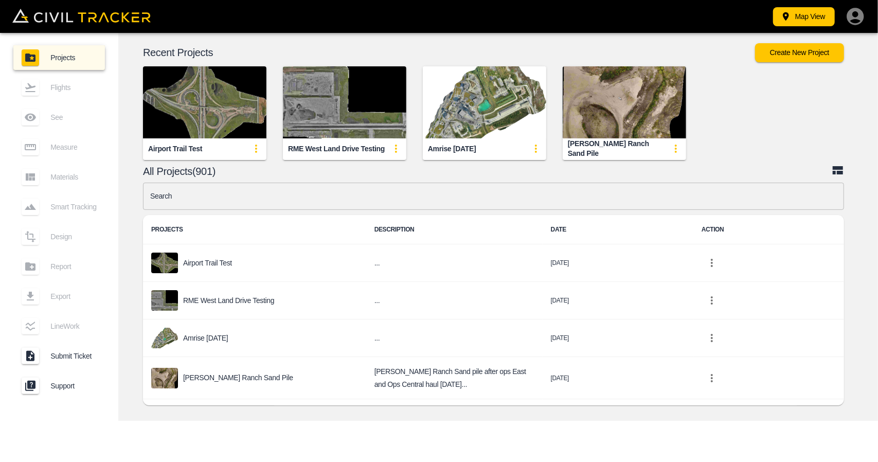
click at [268, 197] on input "text" at bounding box center [493, 196] width 701 height 27
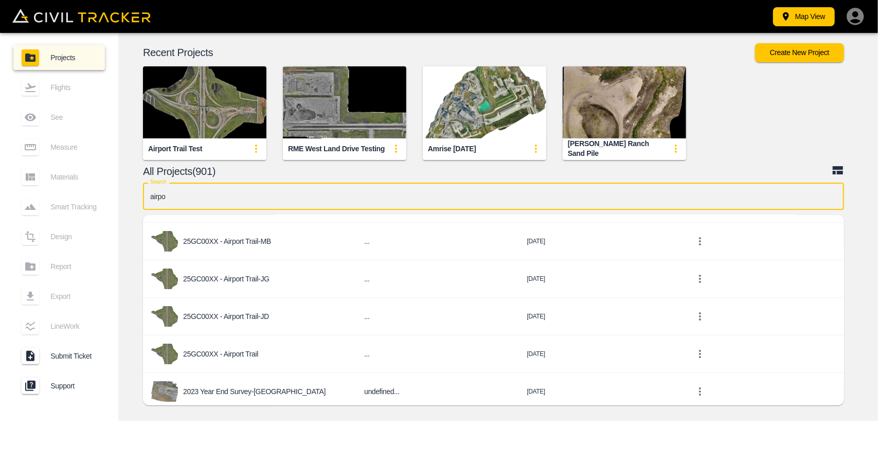
scroll to position [103, 0]
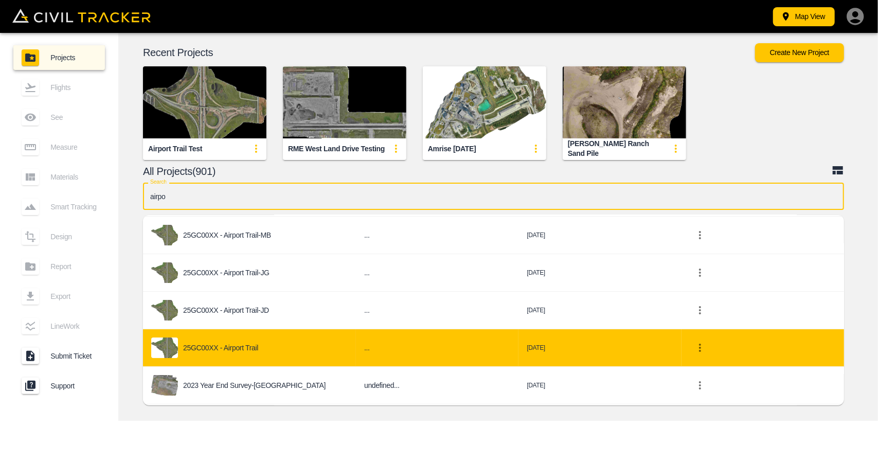
type input "airpo"
click at [267, 339] on div "25GC00XX - Airport Trail" at bounding box center [249, 347] width 196 height 21
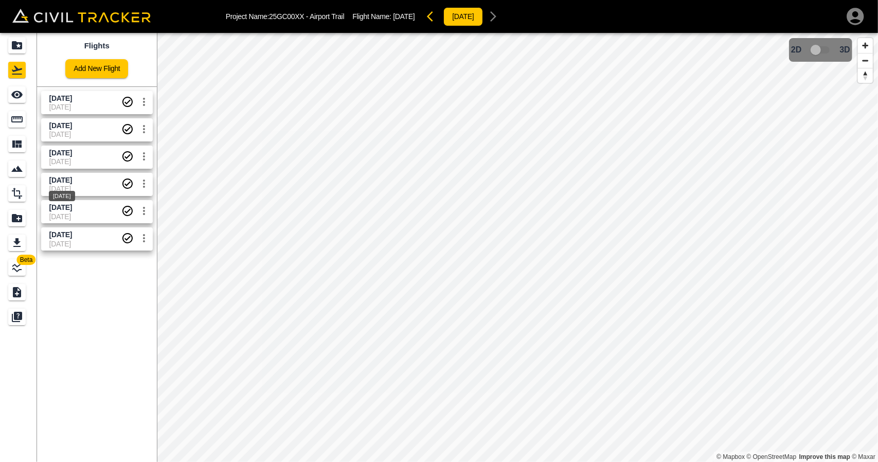
click at [70, 178] on span "[DATE]" at bounding box center [60, 180] width 23 height 8
